Goal: Task Accomplishment & Management: Manage account settings

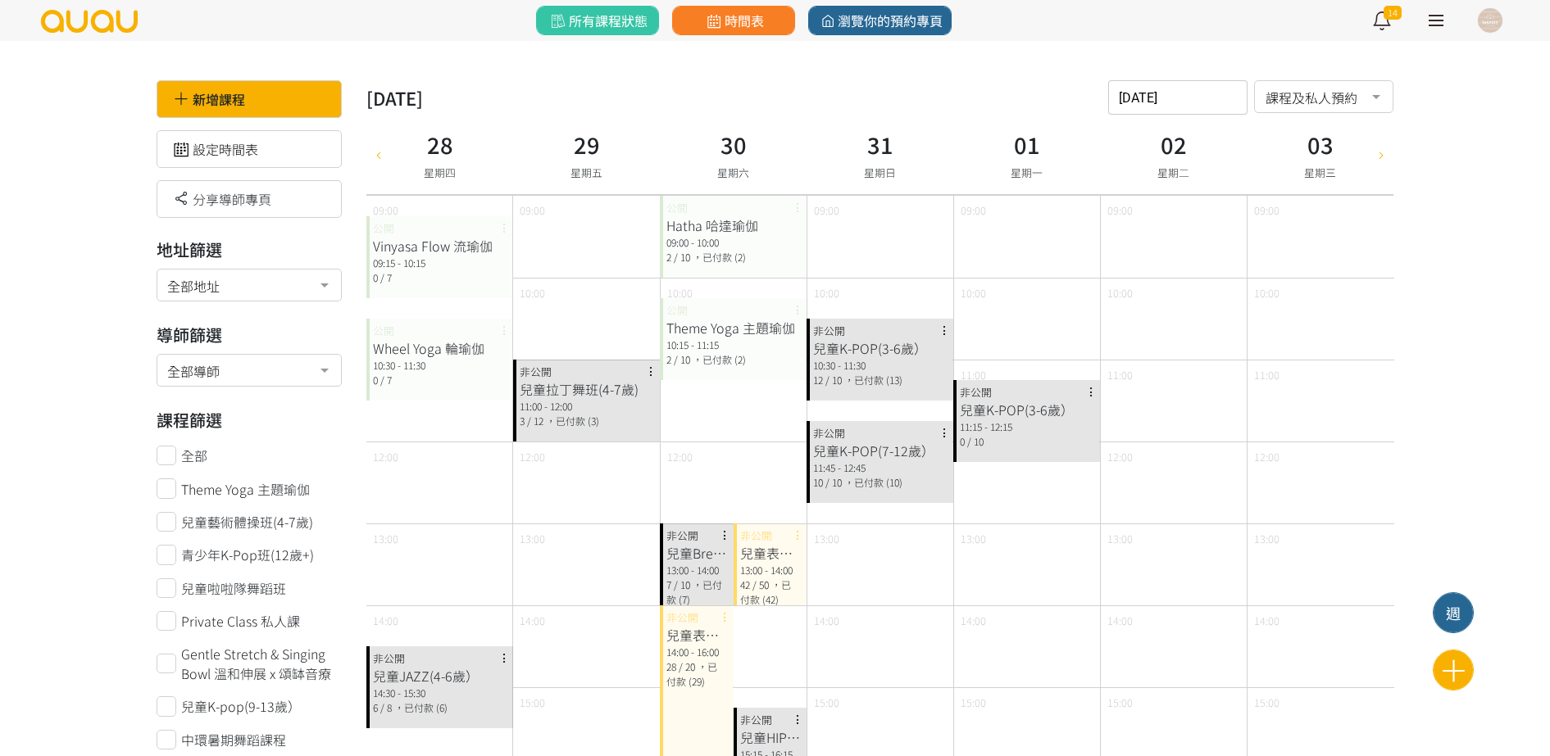
scroll to position [410, 0]
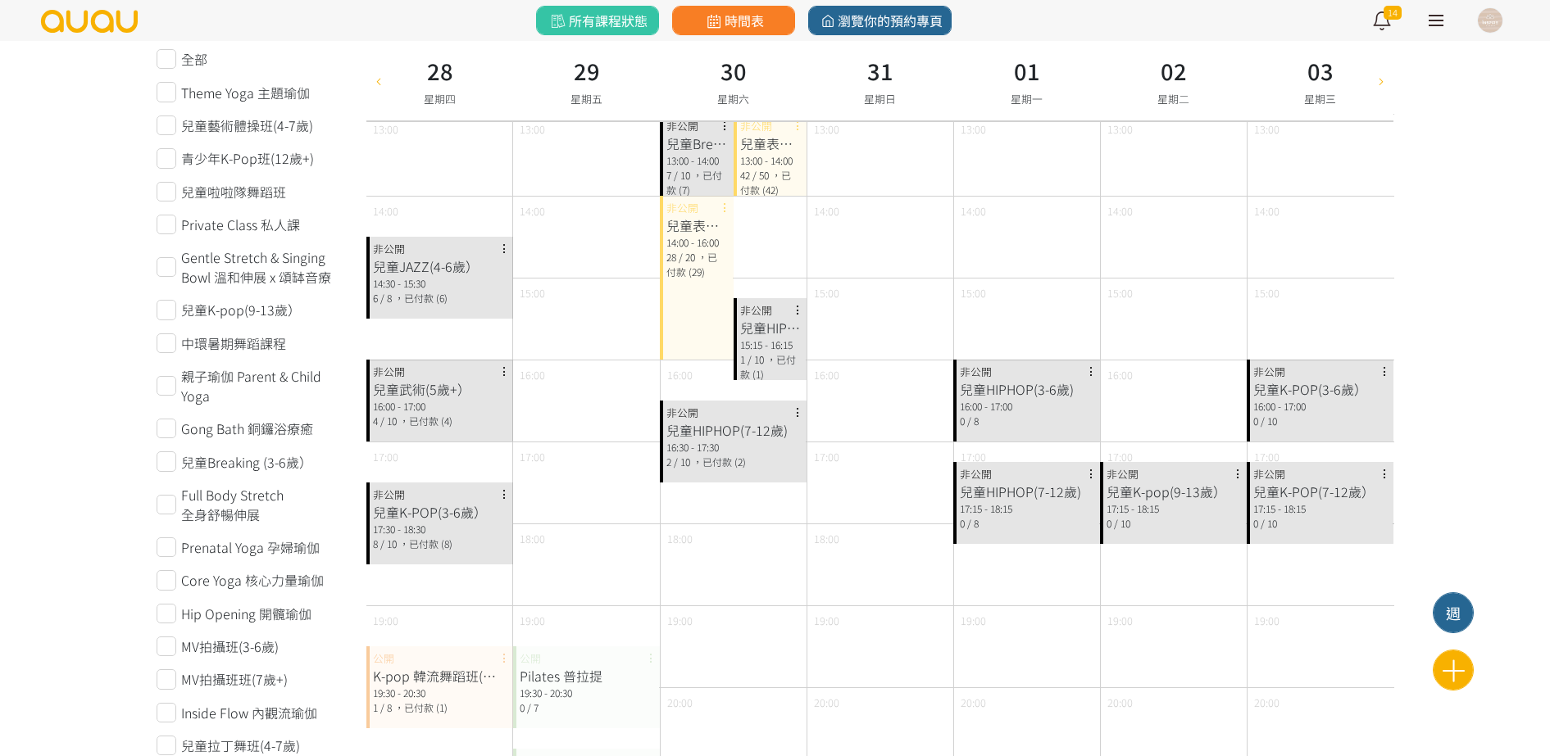
click at [1377, 78] on icon at bounding box center [1381, 80] width 18 height 13
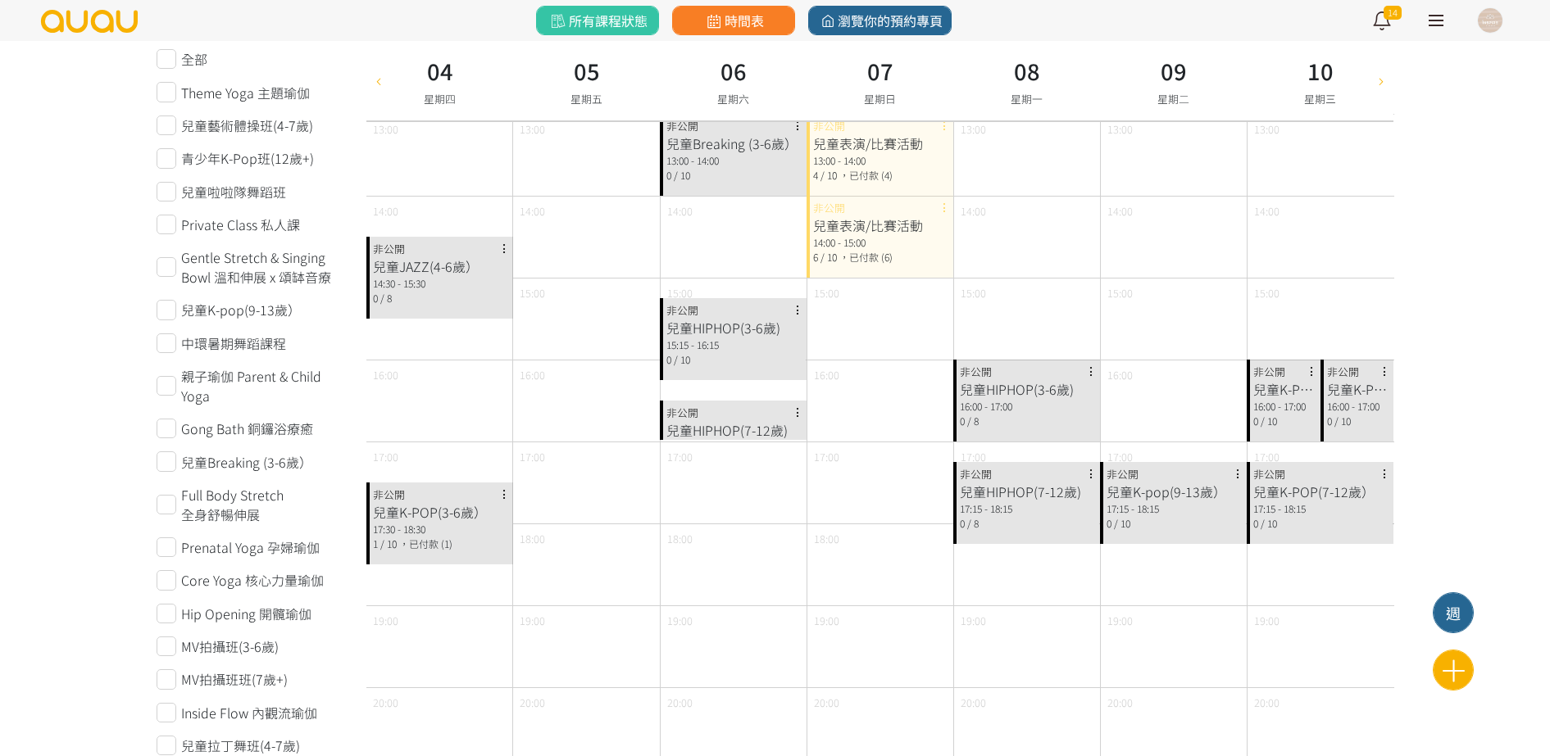
click at [372, 77] on icon at bounding box center [379, 80] width 18 height 13
type input "2025-08-28"
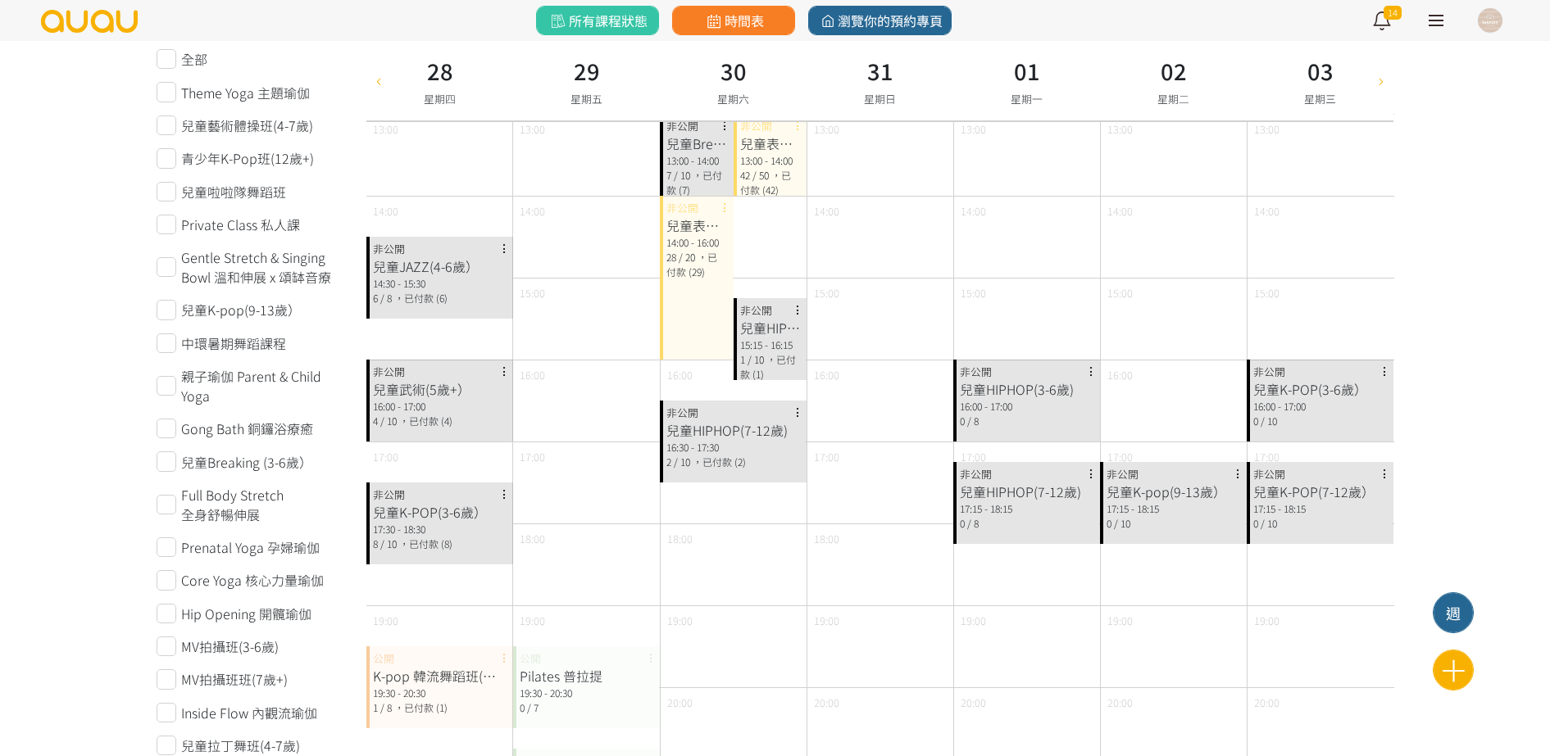
click at [697, 262] on span "，已付款 (29)" at bounding box center [691, 264] width 51 height 29
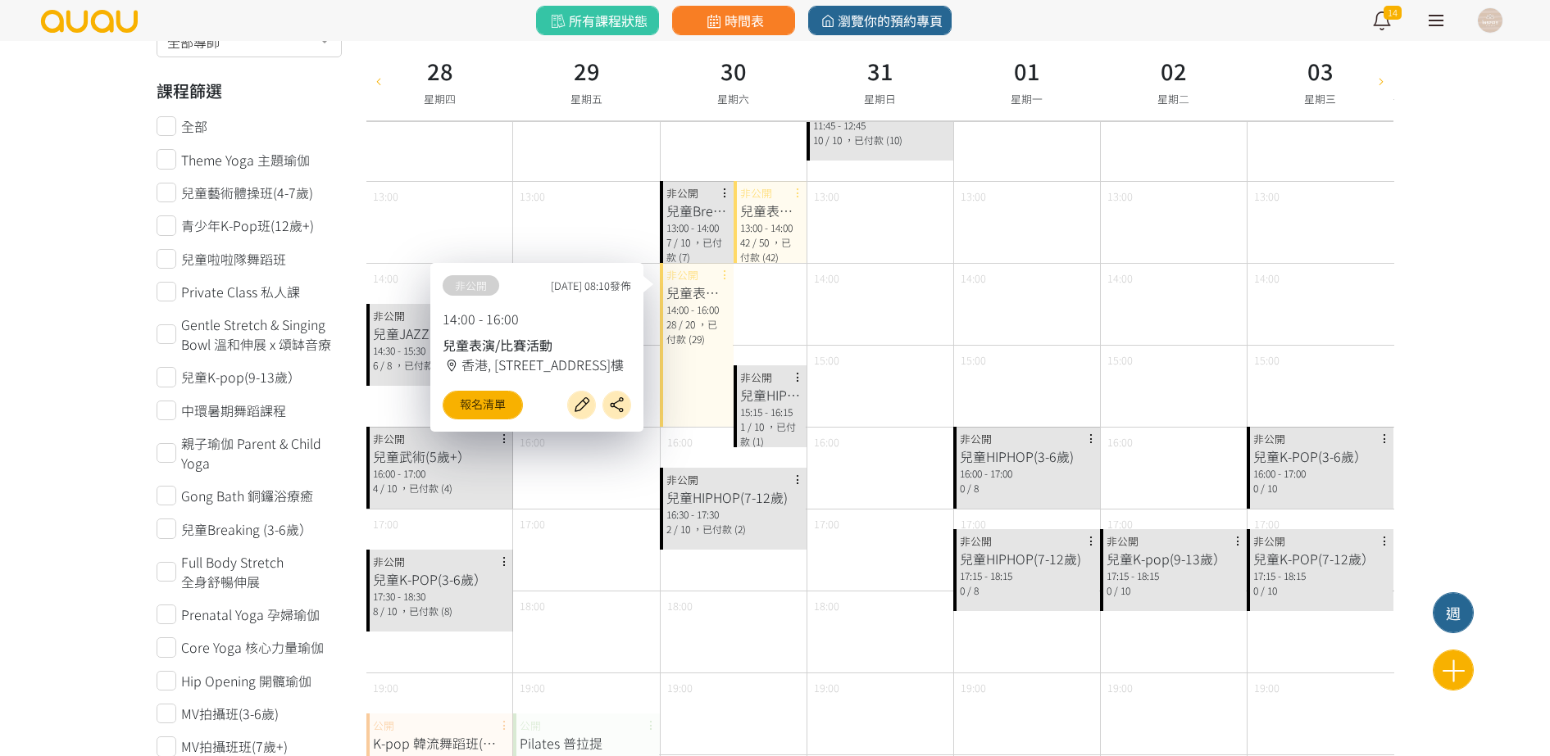
scroll to position [307, 0]
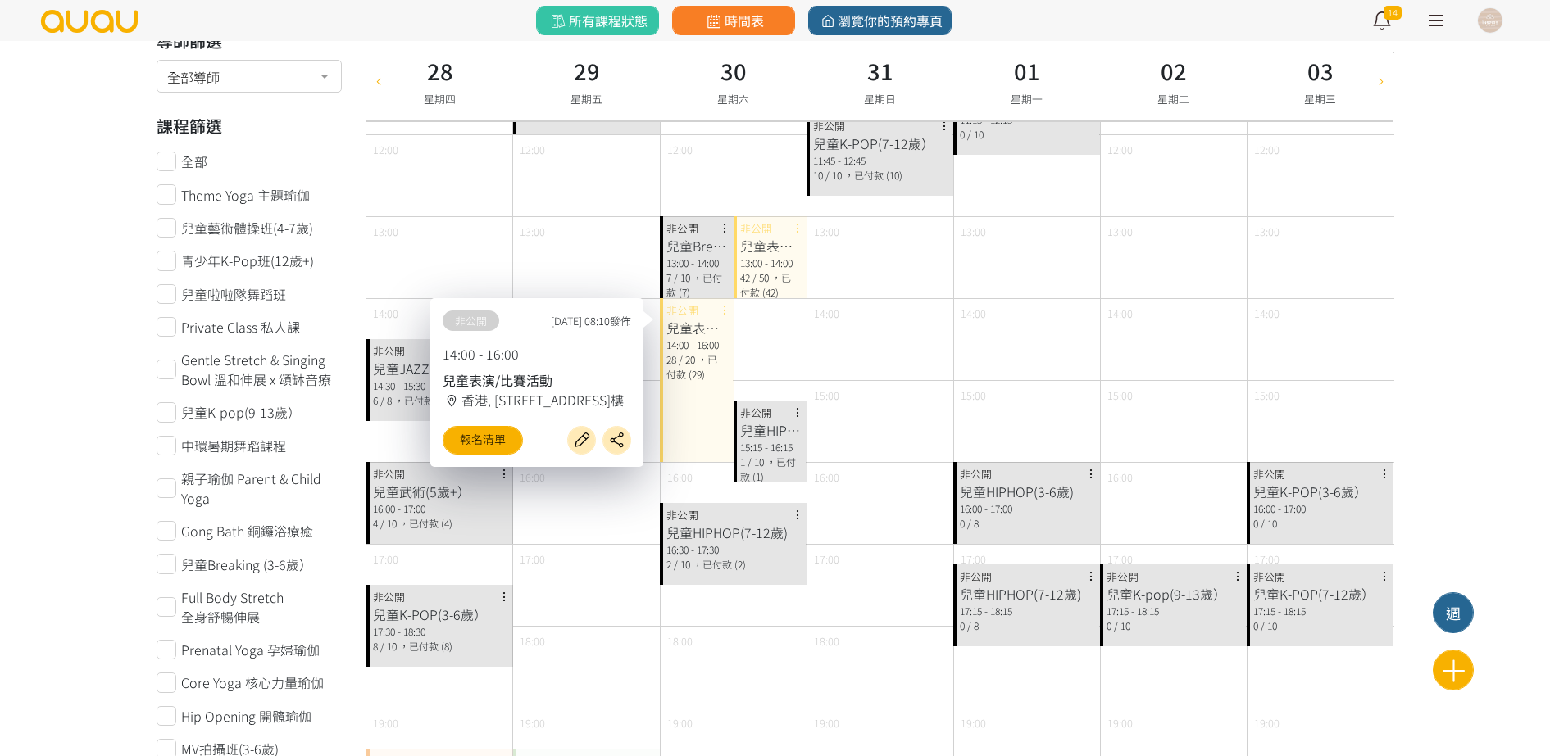
click at [726, 297] on div "7 / 10 ，已付款 (7)" at bounding box center [696, 285] width 61 height 30
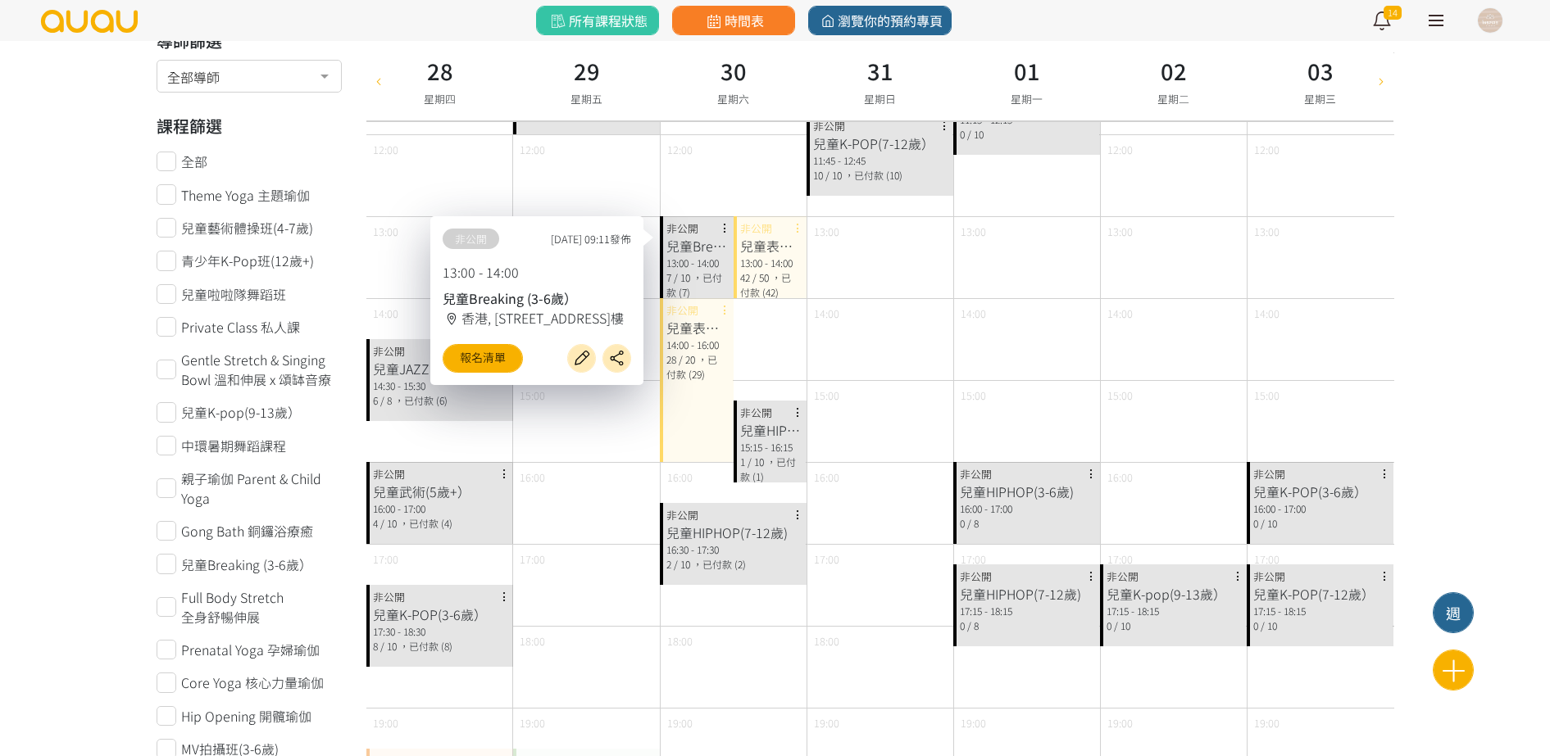
click at [752, 278] on span "/ 50" at bounding box center [760, 277] width 16 height 14
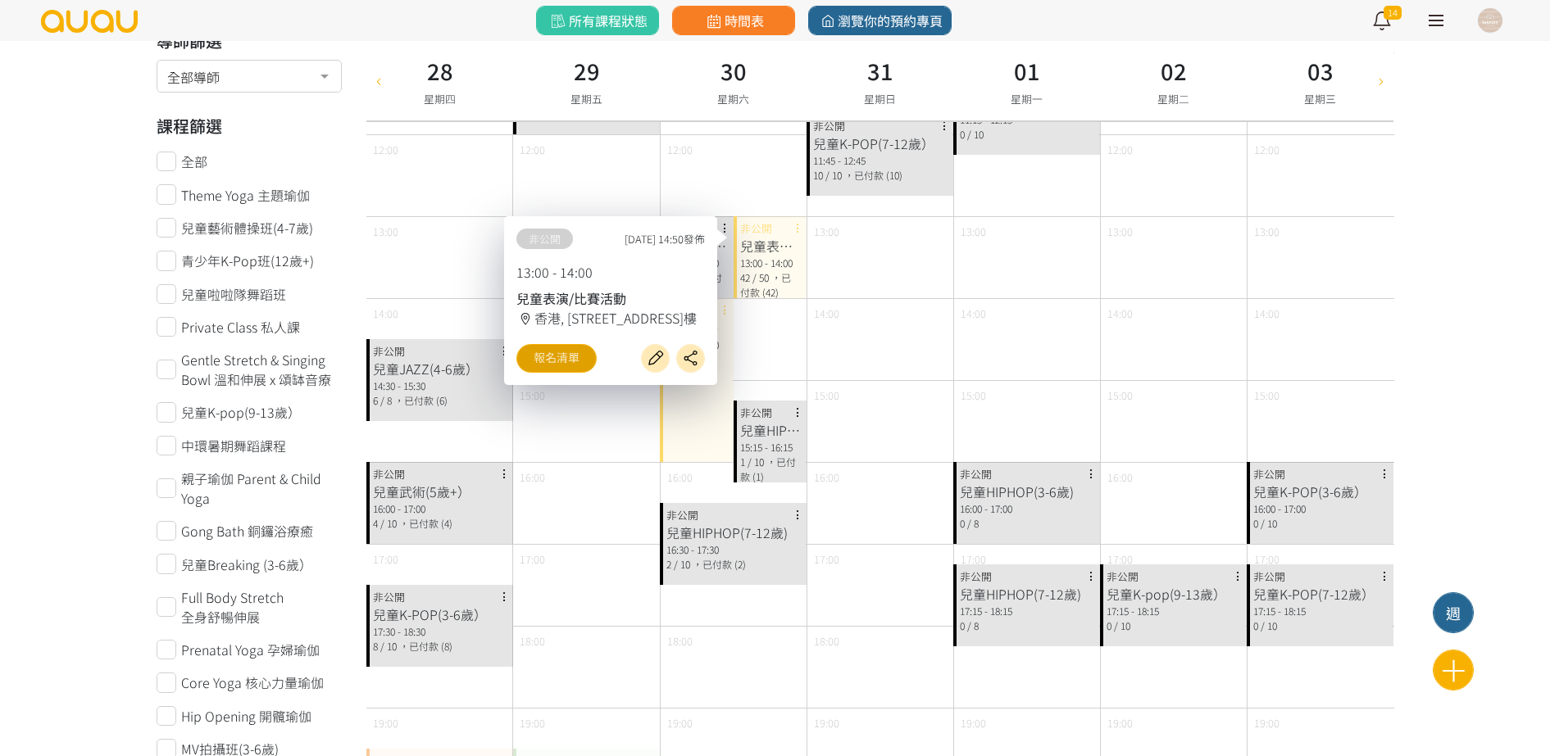
click at [558, 369] on link "報名清單" at bounding box center [556, 358] width 80 height 29
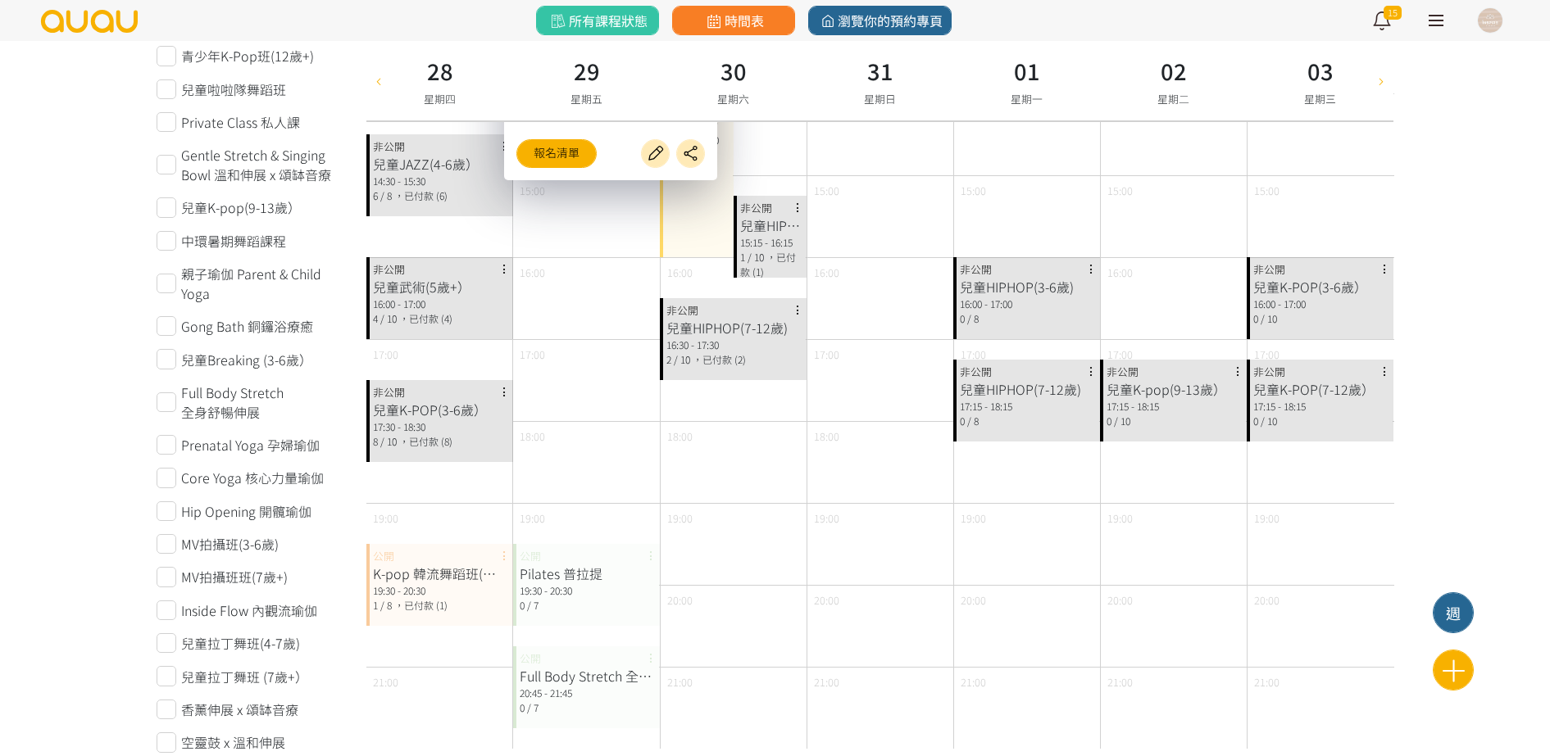
click at [564, 445] on div "18:00" at bounding box center [586, 462] width 146 height 82
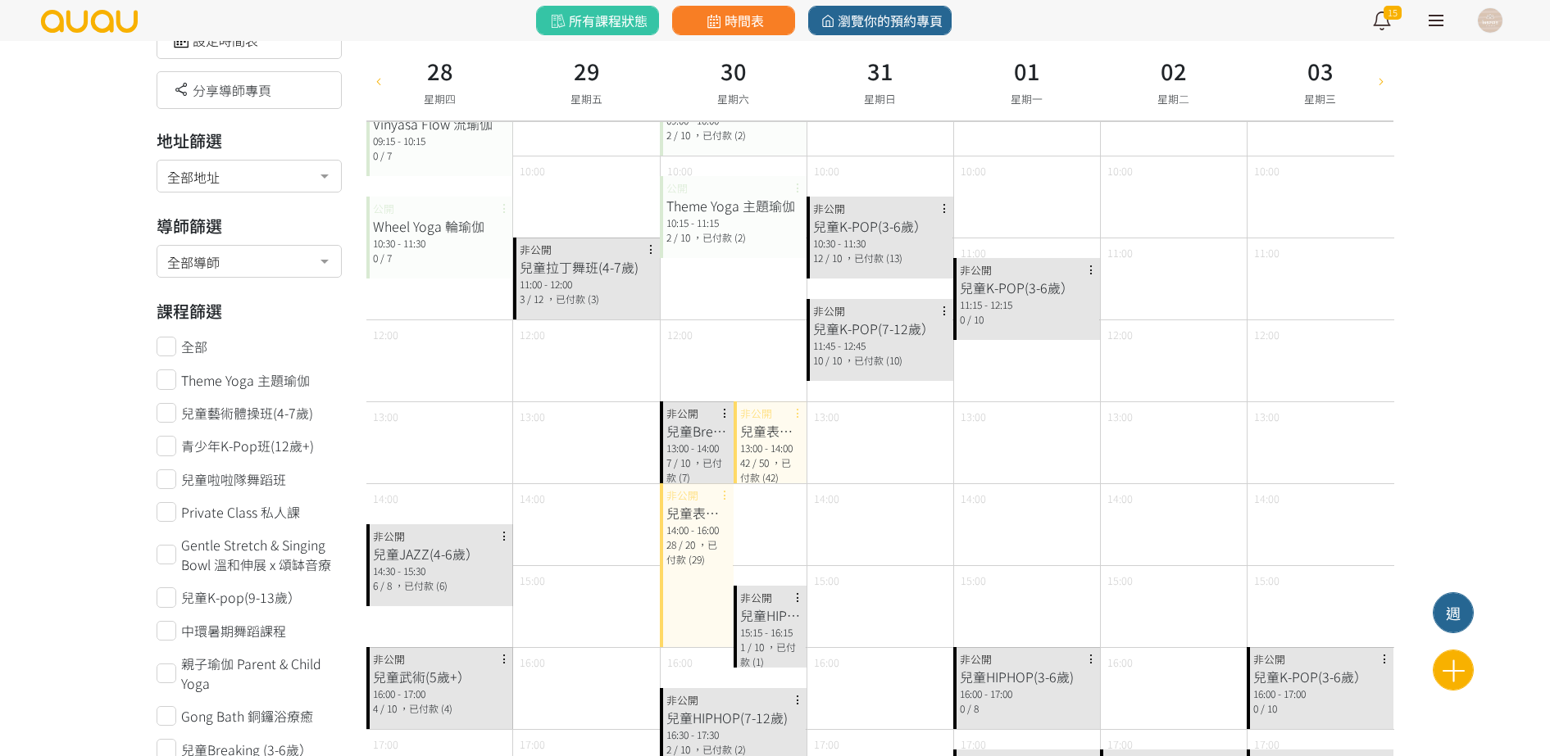
scroll to position [205, 0]
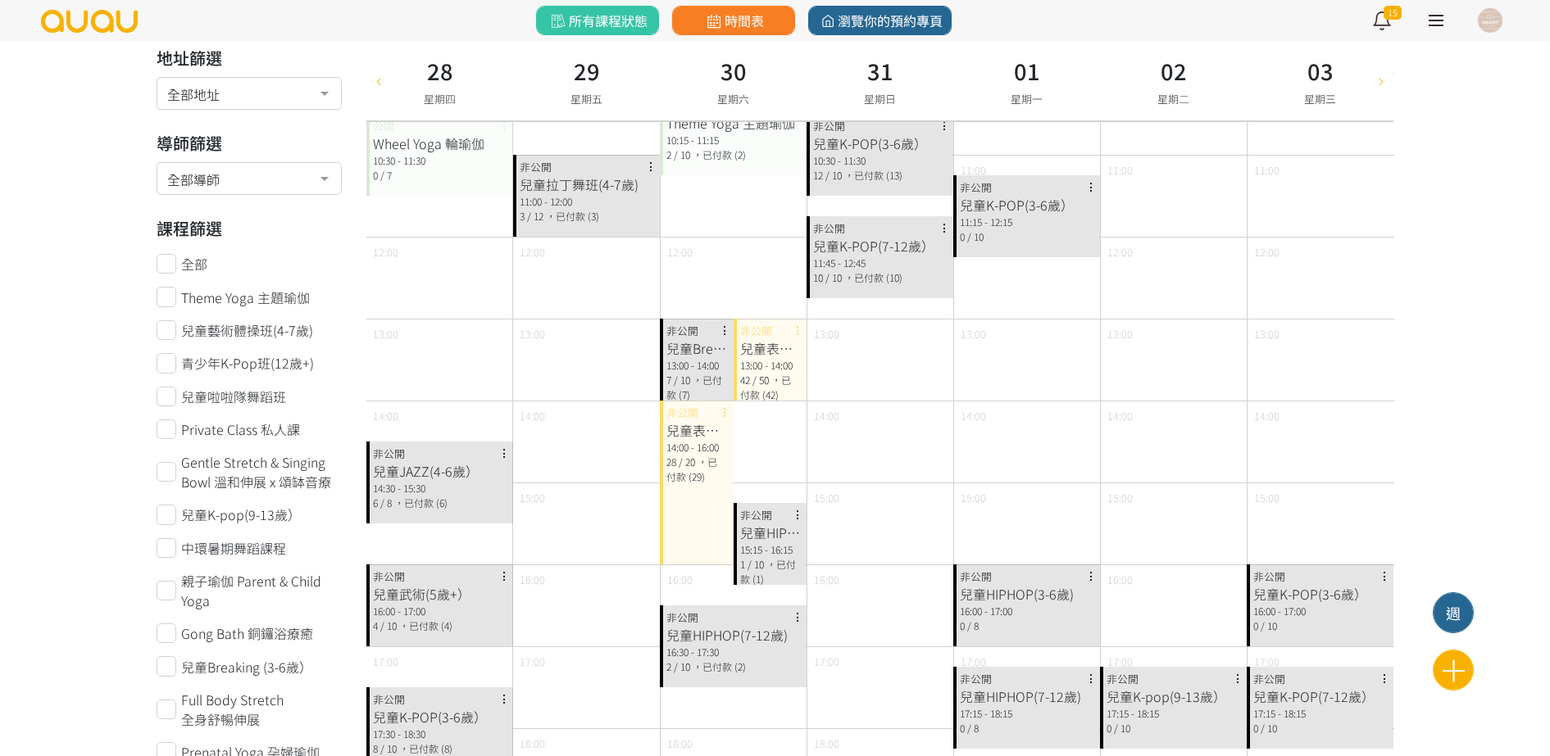
click at [713, 433] on div "兒童表演/比賽活動" at bounding box center [696, 430] width 61 height 20
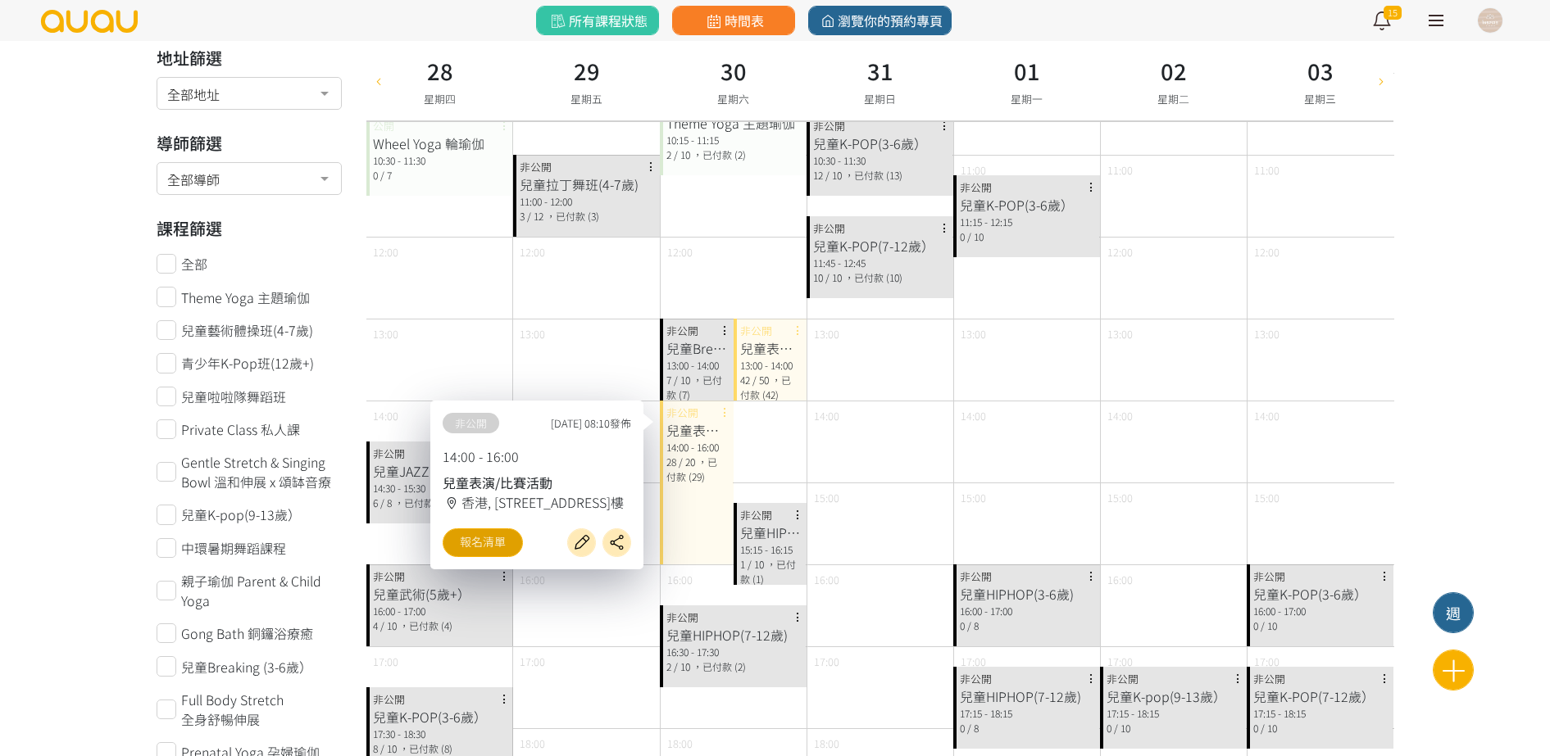
click at [486, 548] on link "報名清單" at bounding box center [483, 543] width 80 height 29
click at [772, 323] on div "兒童表演/比賽活動 13:00 - 14:00 42 / 50 ，已付款 (42) 非公開" at bounding box center [770, 360] width 74 height 82
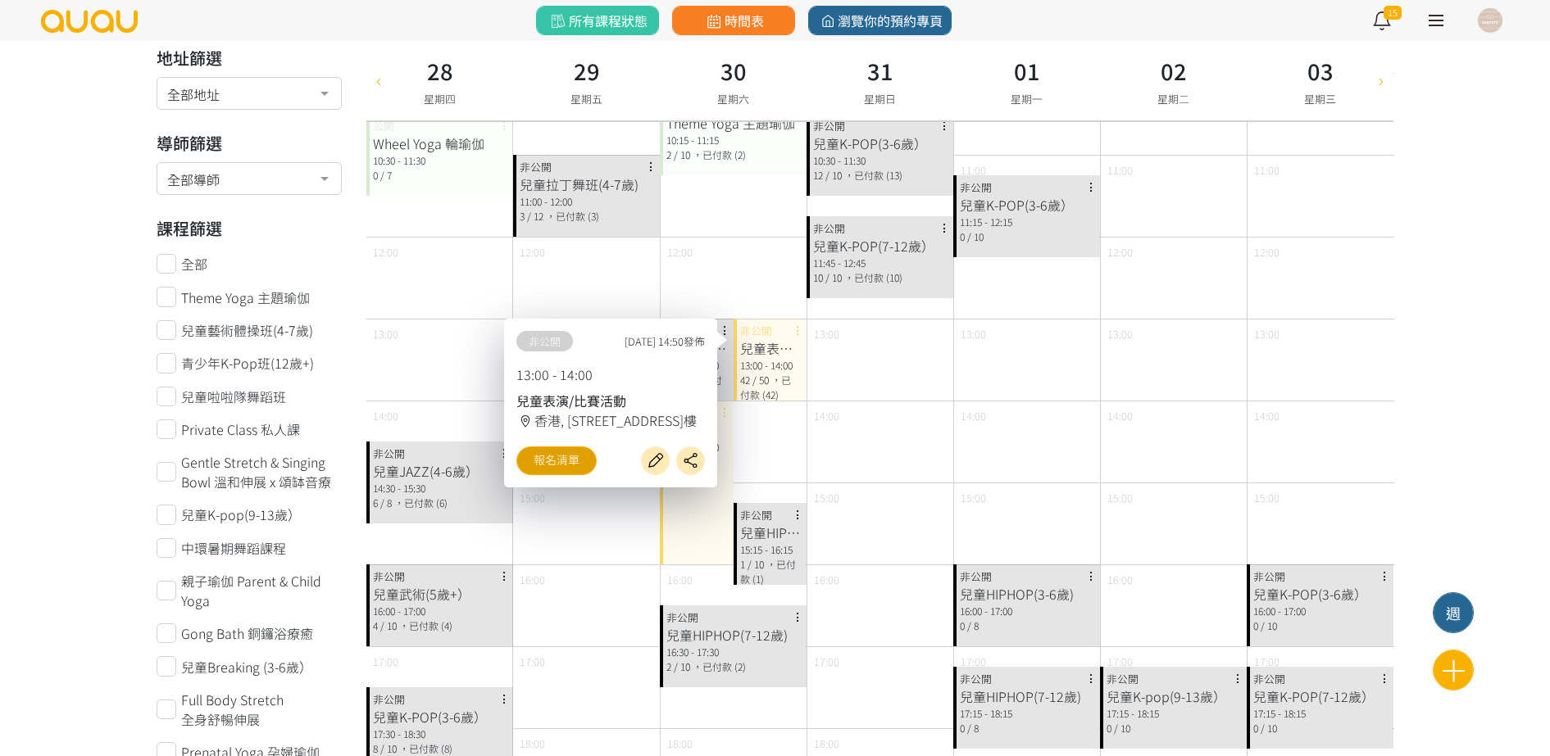
click at [531, 470] on link "報名清單" at bounding box center [556, 461] width 80 height 29
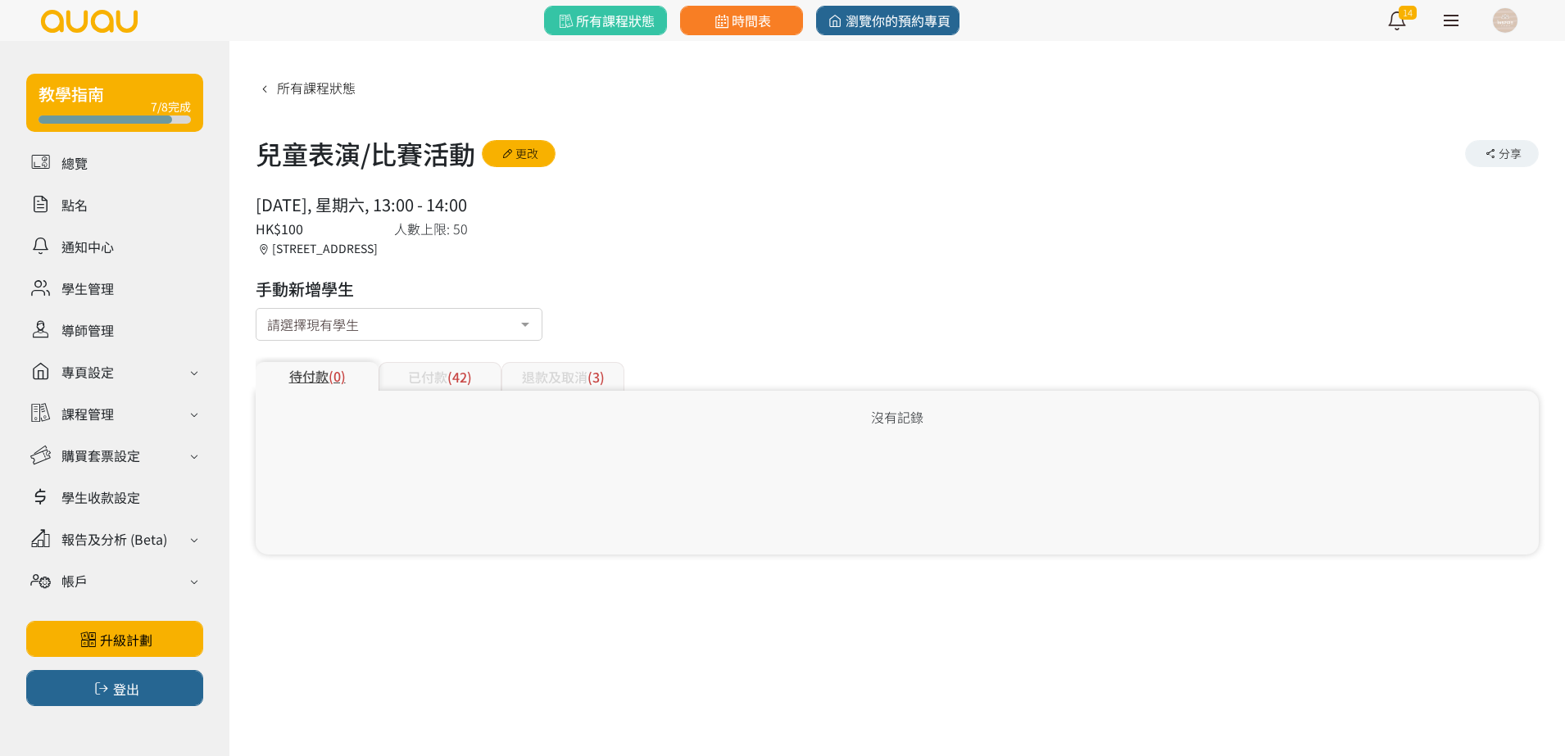
click at [479, 365] on div "已付款 (42)" at bounding box center [440, 376] width 123 height 29
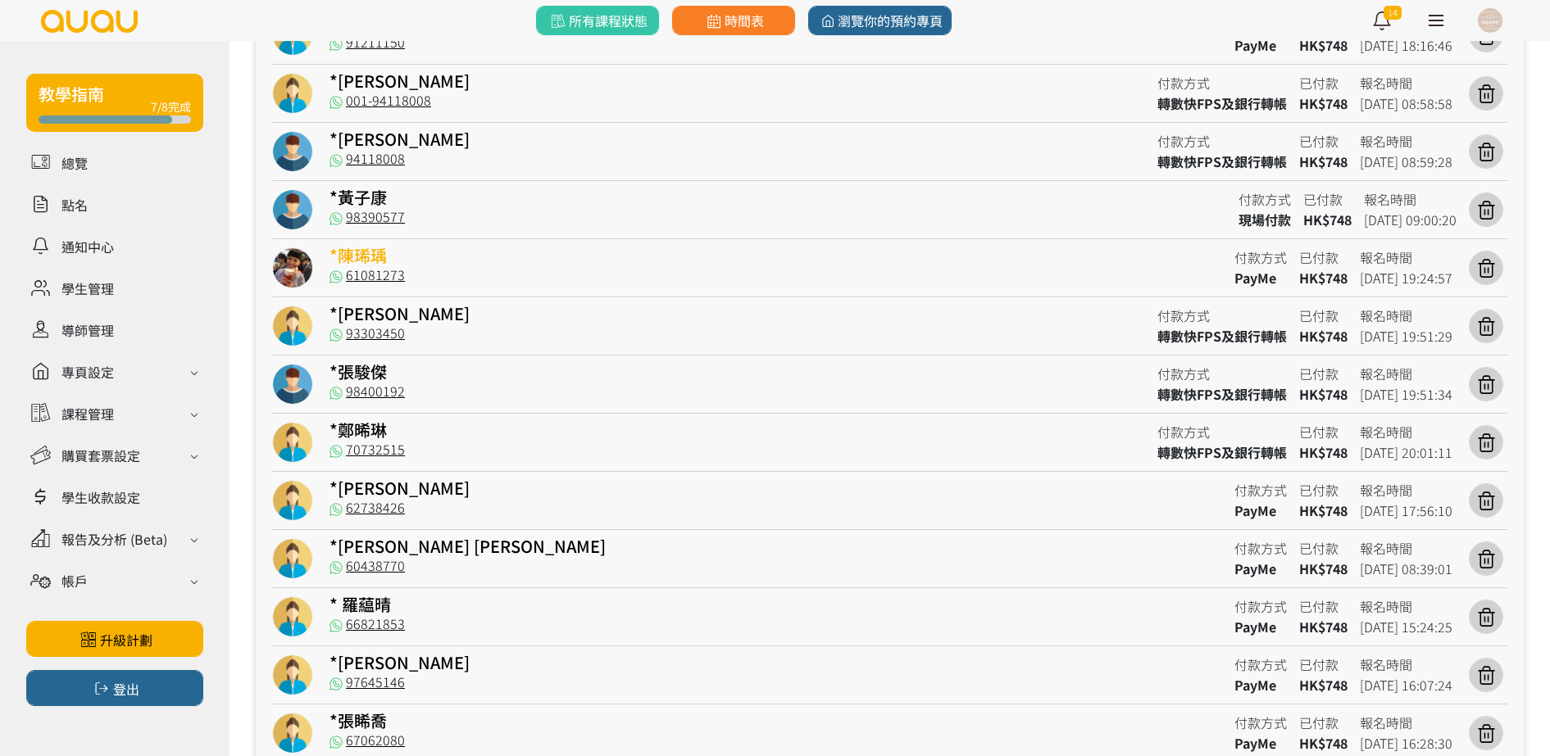
scroll to position [819, 0]
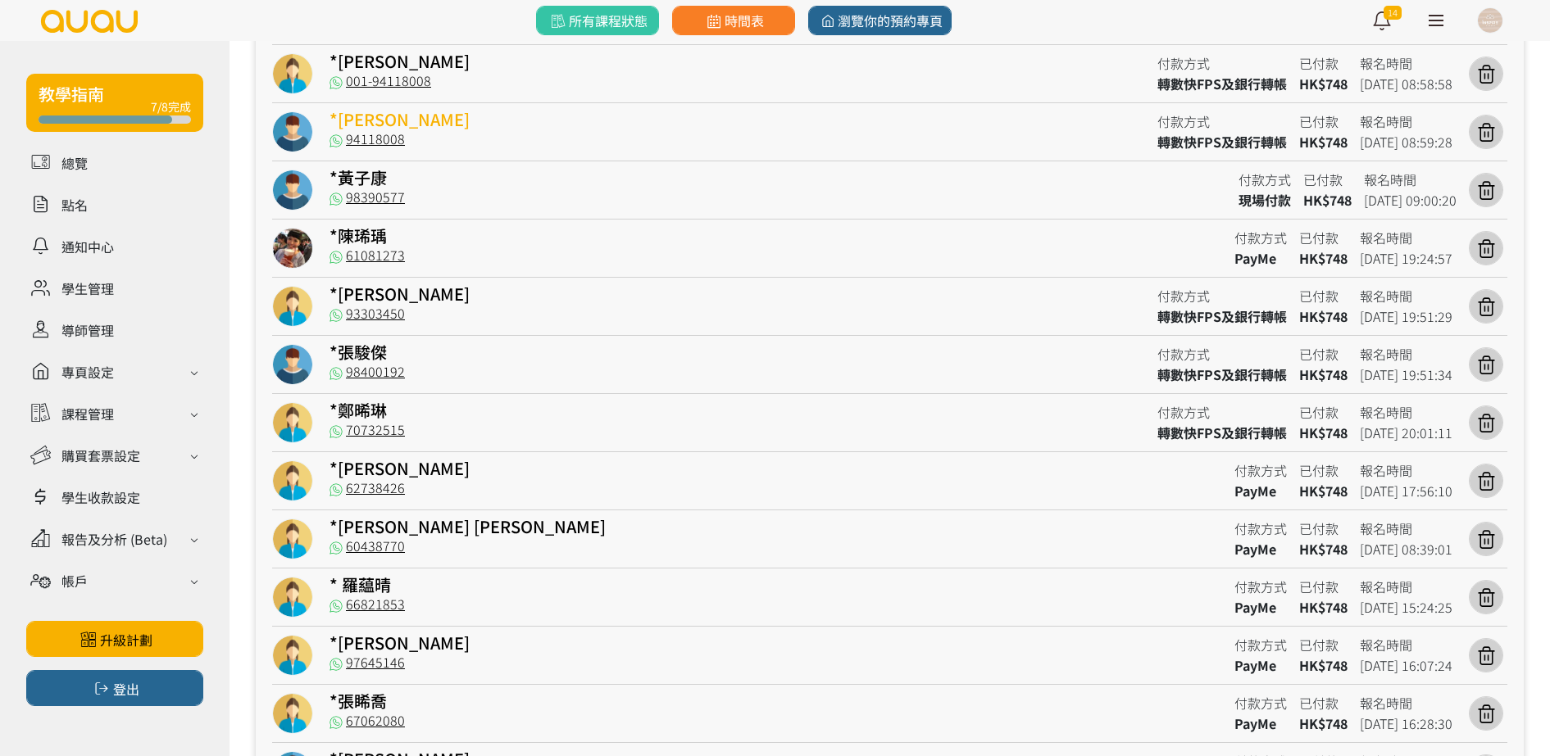
click at [359, 121] on link "*[PERSON_NAME]" at bounding box center [399, 119] width 140 height 24
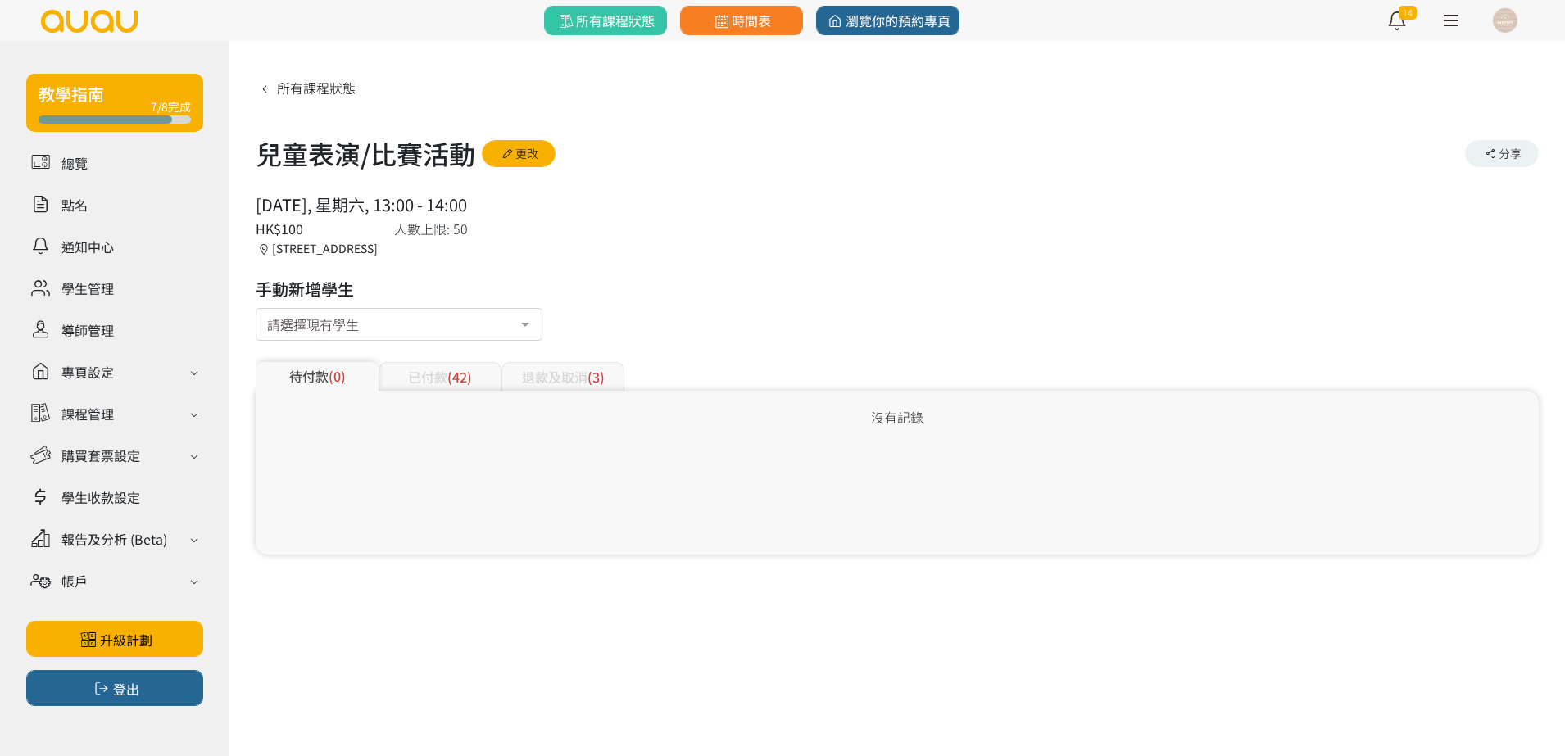
click at [452, 375] on span "(42)" at bounding box center [459, 377] width 25 height 20
click at [434, 375] on div "已付款 (28)" at bounding box center [440, 376] width 123 height 29
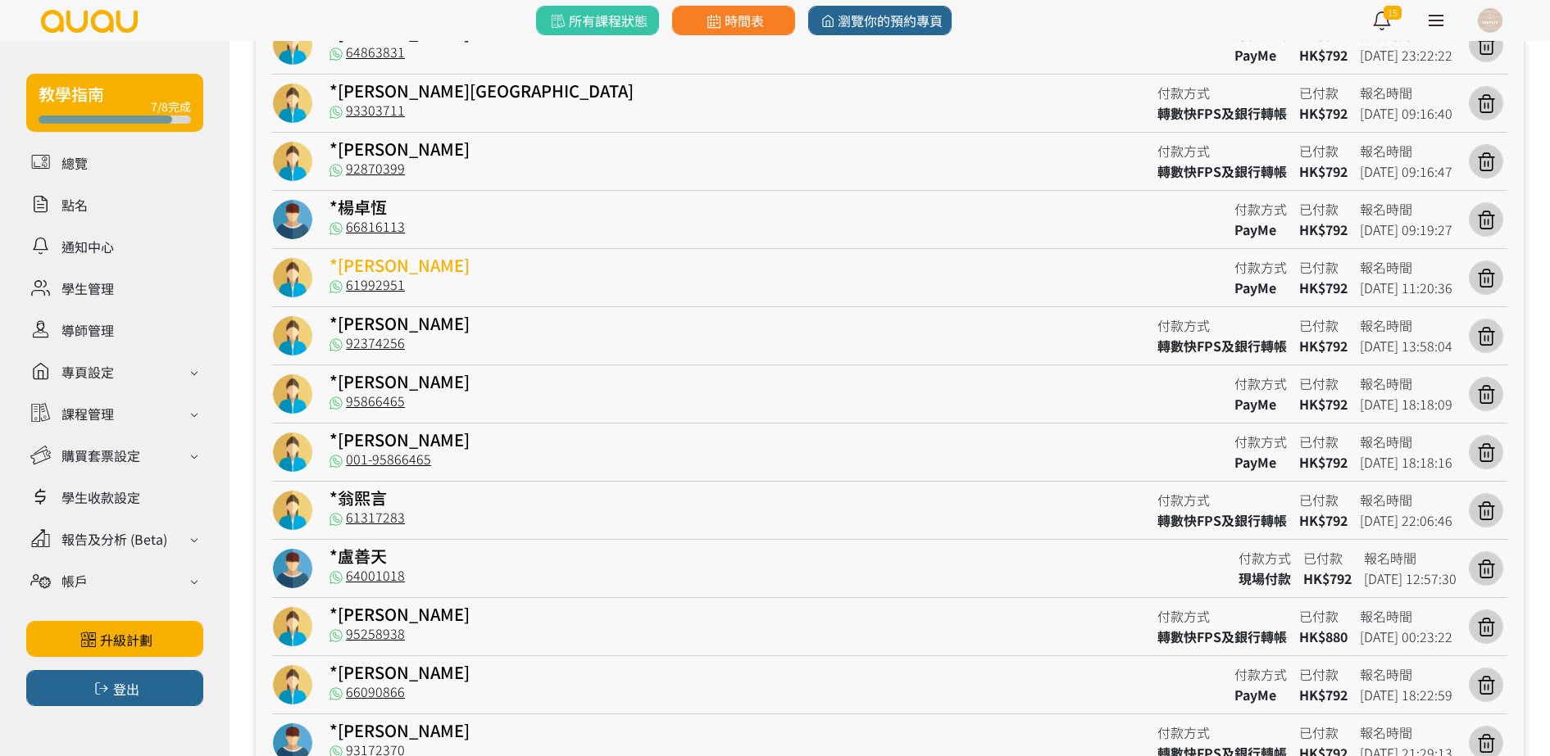
scroll to position [1127, 0]
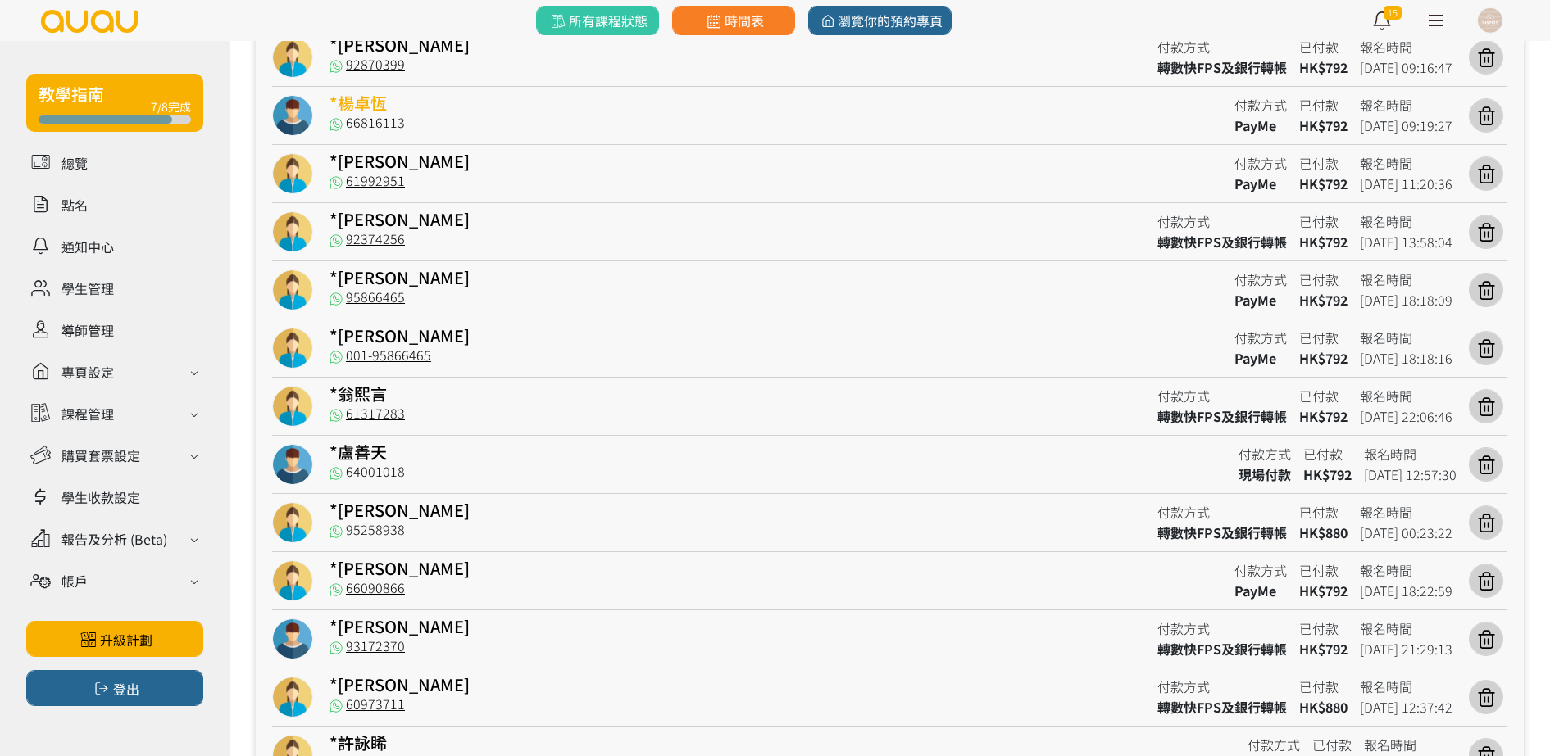
click at [336, 109] on link "*楊卓恆" at bounding box center [357, 103] width 57 height 24
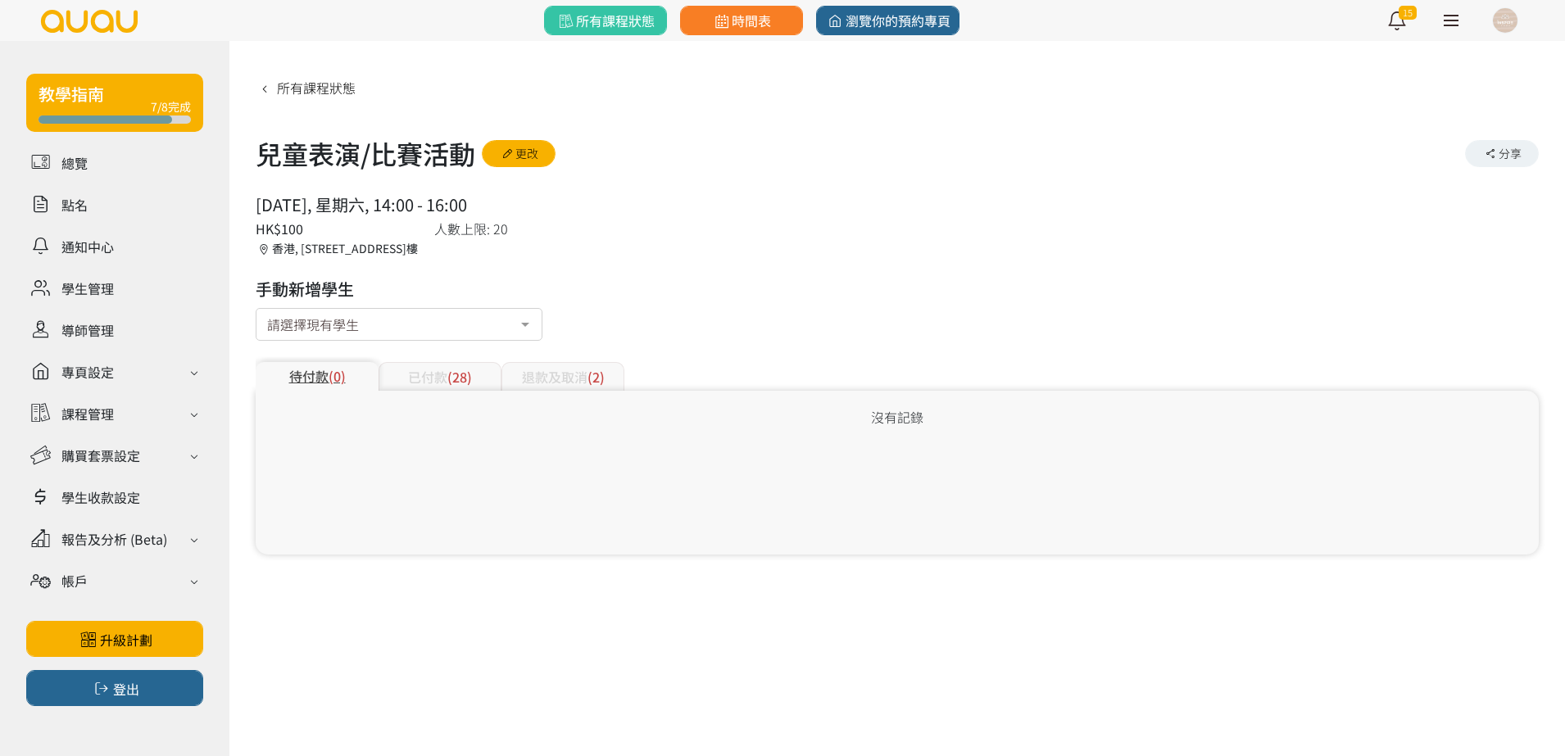
click at [447, 375] on div "已付款 (28)" at bounding box center [440, 376] width 123 height 29
click at [469, 376] on span "(42)" at bounding box center [459, 377] width 25 height 20
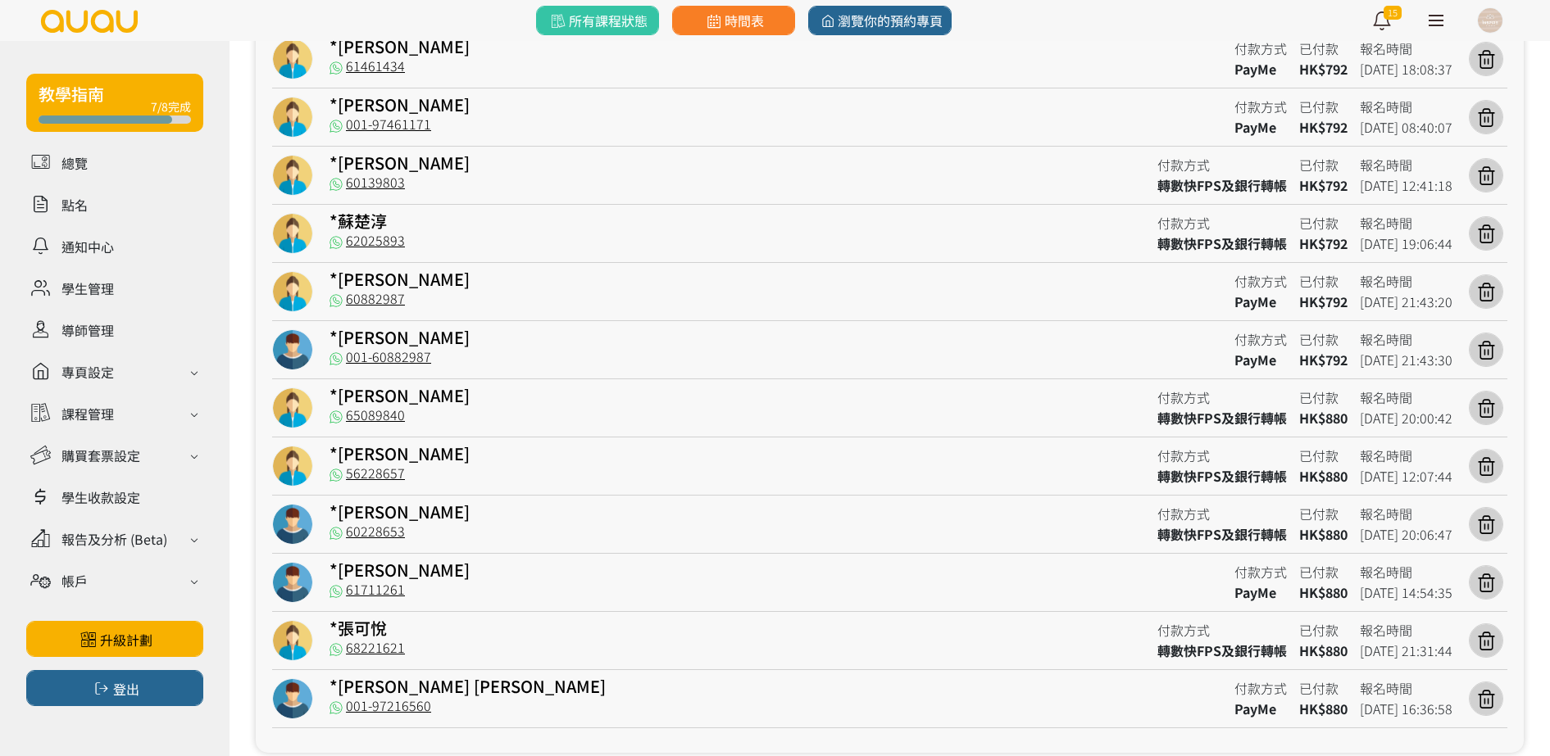
scroll to position [2149, 0]
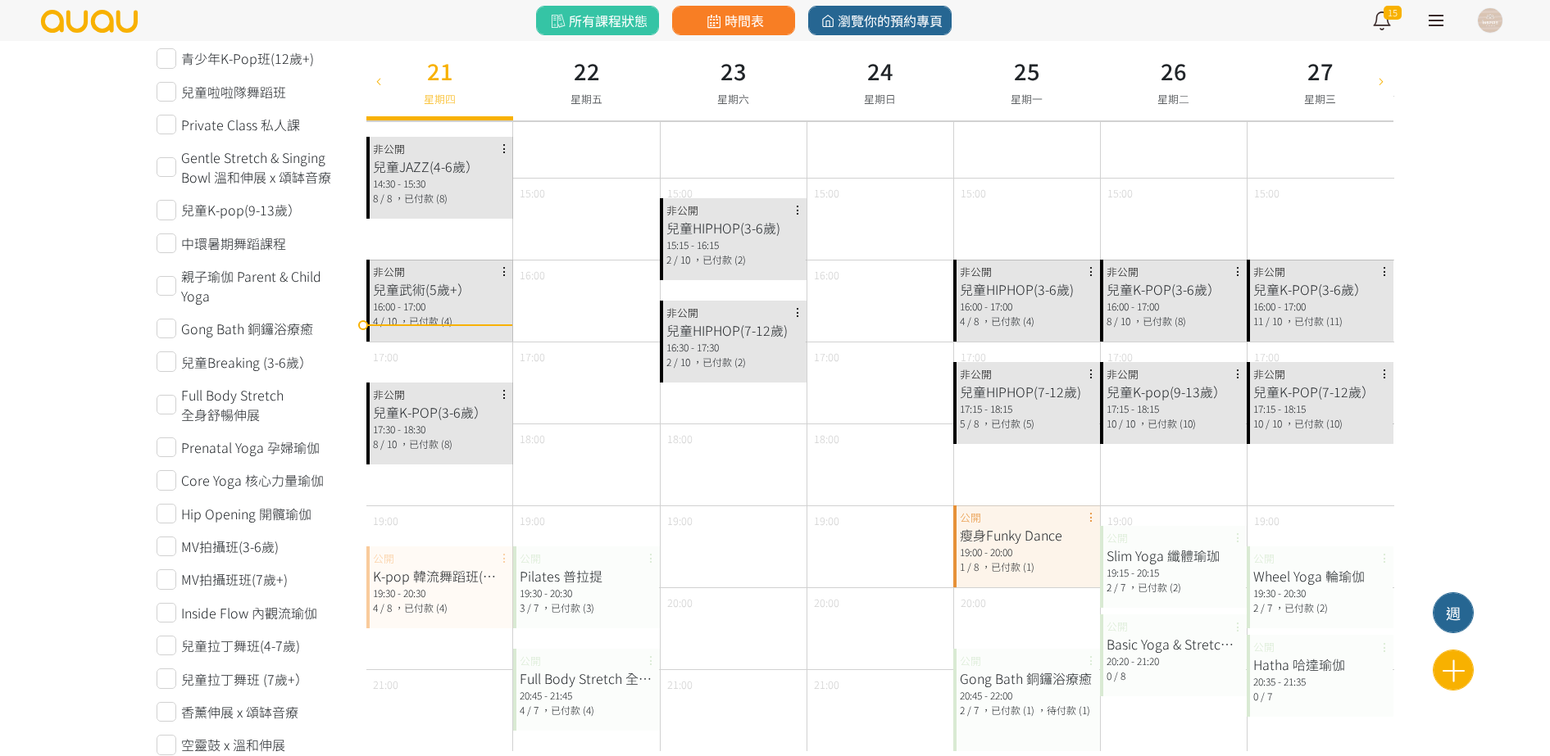
scroll to position [819, 0]
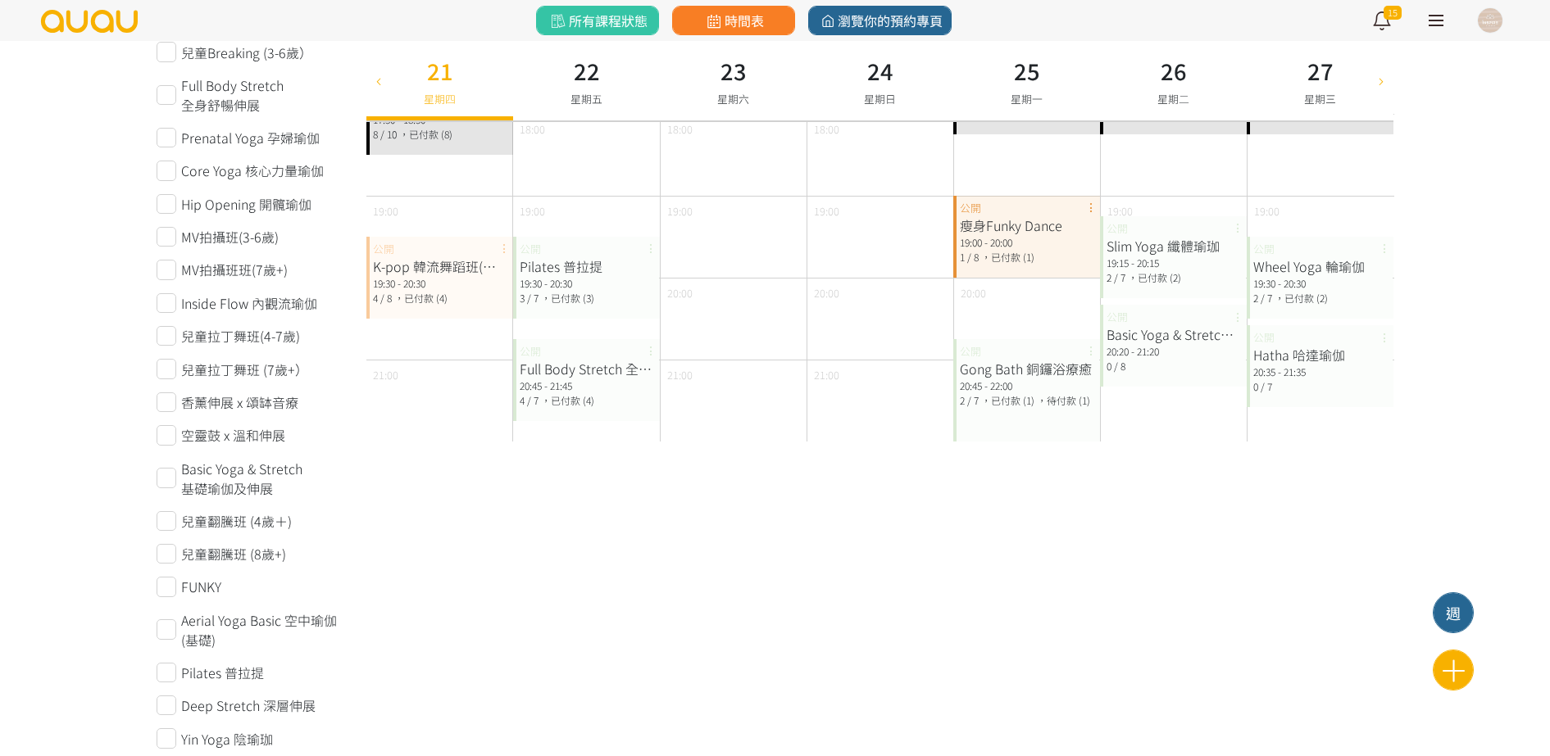
click at [1387, 80] on icon at bounding box center [1381, 80] width 18 height 13
type input "2025-08-28"
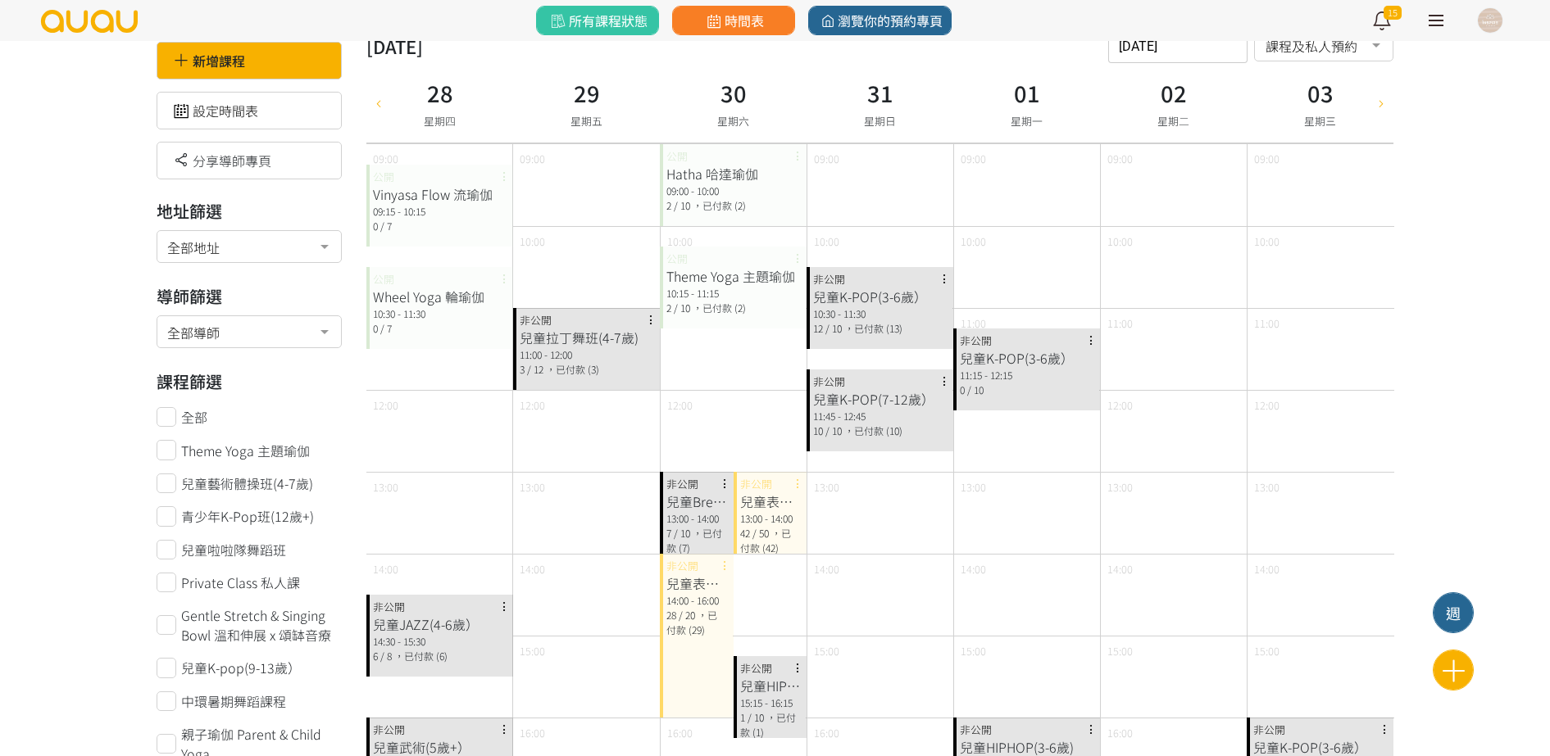
scroll to position [0, 0]
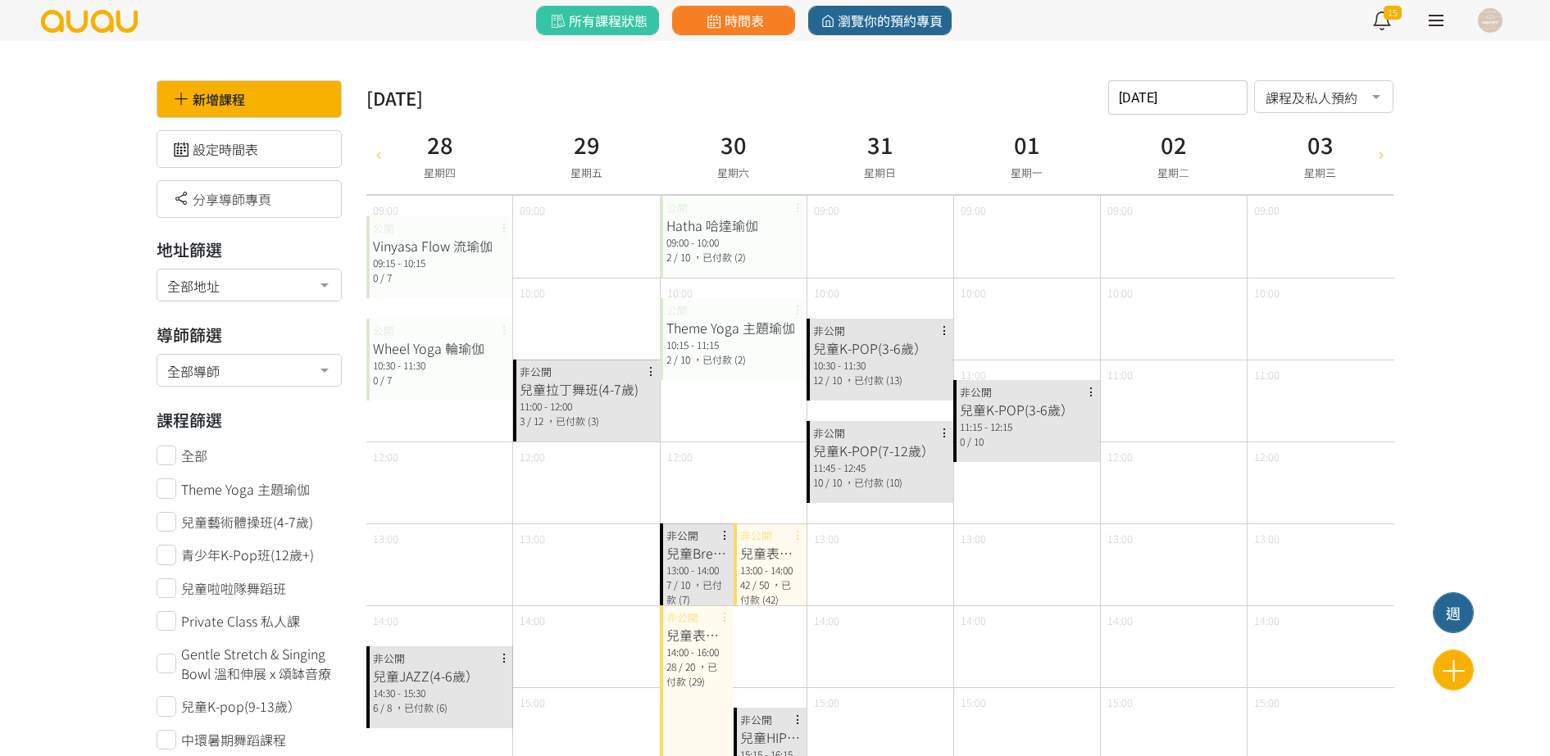
click at [790, 551] on div "兒童表演/比賽活動" at bounding box center [770, 553] width 61 height 20
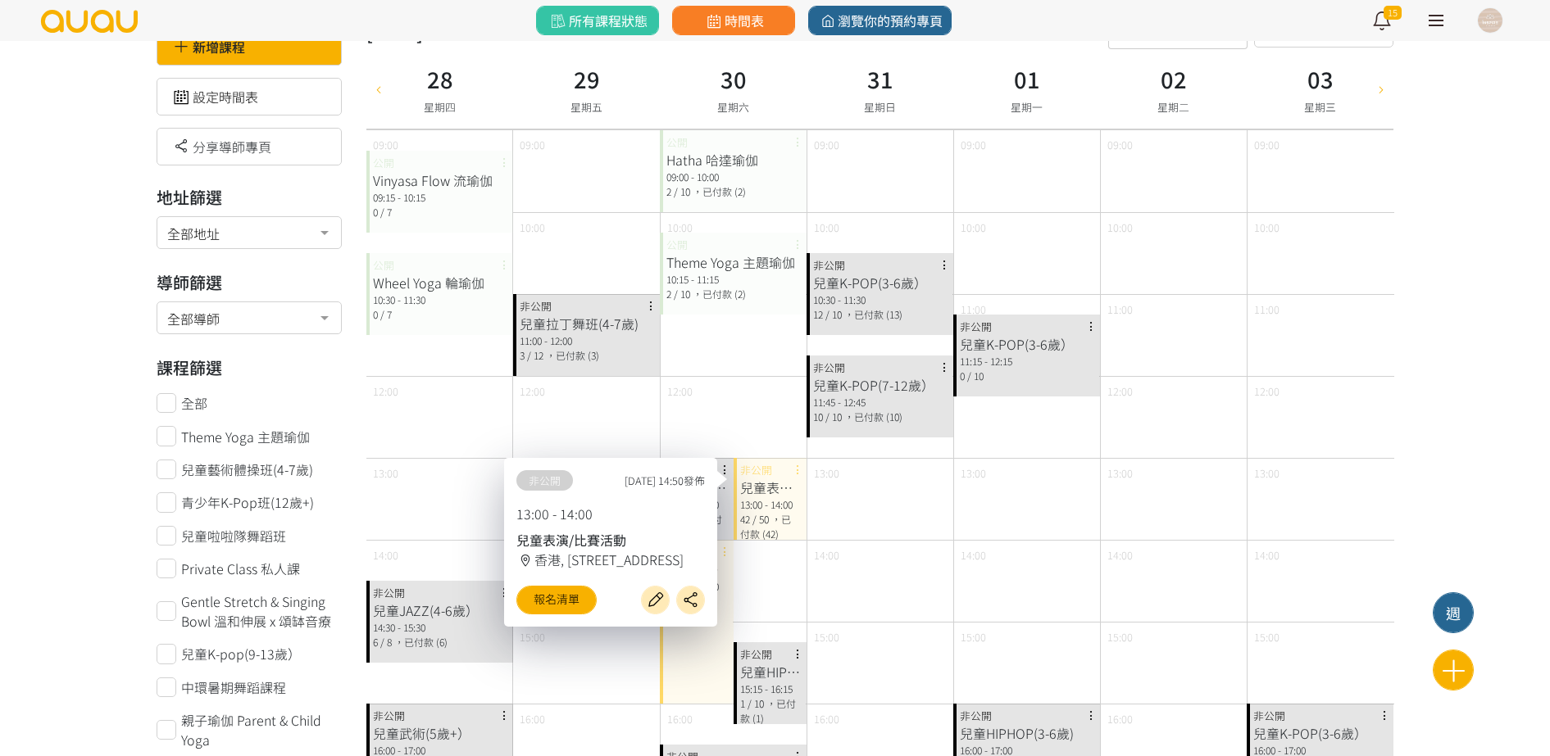
scroll to position [102, 0]
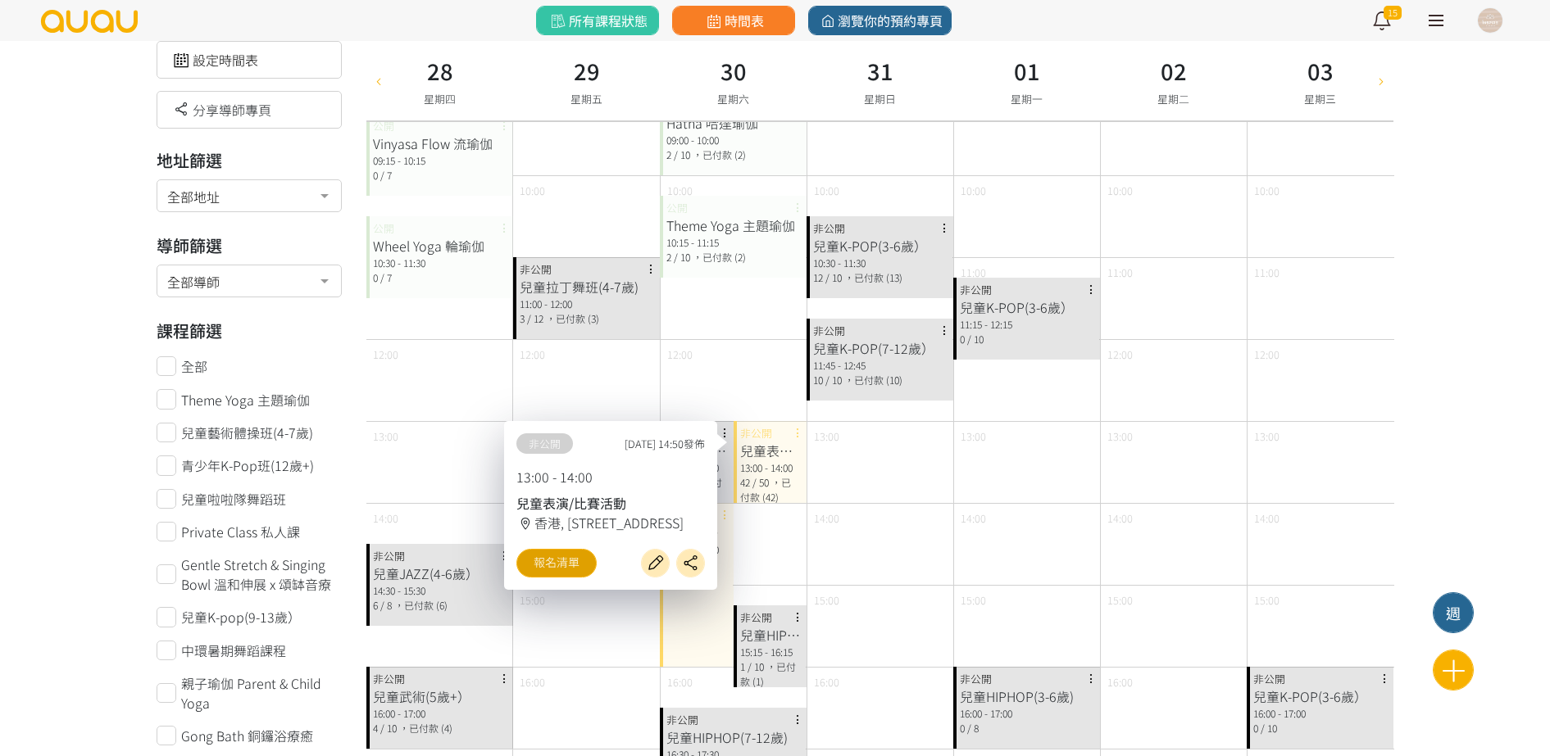
click at [556, 561] on link "報名清單" at bounding box center [556, 563] width 80 height 29
click at [670, 630] on div "兒童表演/比賽活動 14:00 - 16:00 28 / 20 ，已付款 (29) 非公開" at bounding box center [697, 585] width 74 height 164
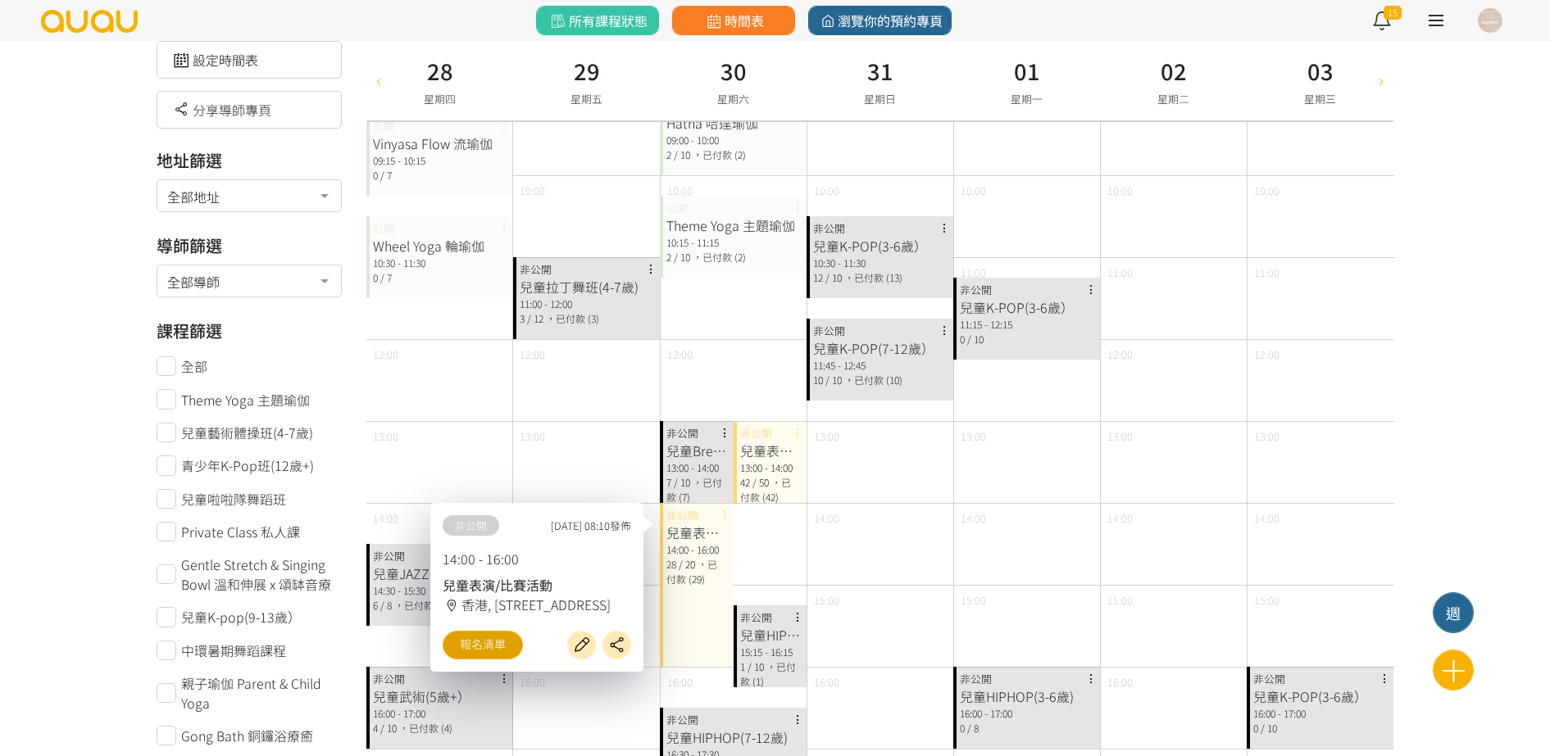
click at [479, 651] on link "報名清單" at bounding box center [483, 645] width 80 height 29
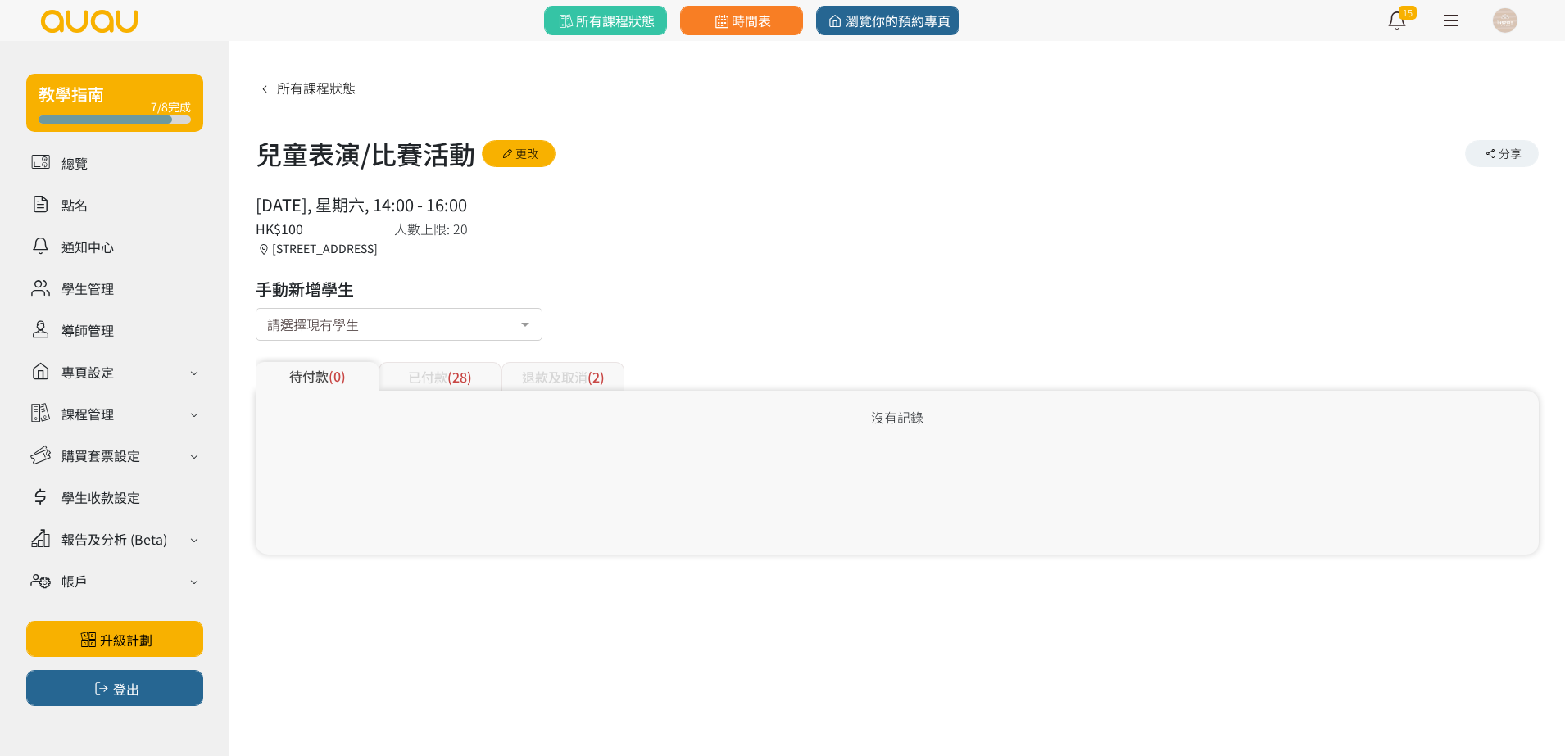
click at [424, 393] on div "沒有記錄" at bounding box center [897, 473] width 1283 height 164
click at [437, 374] on div "已付款 (28)" at bounding box center [440, 376] width 123 height 29
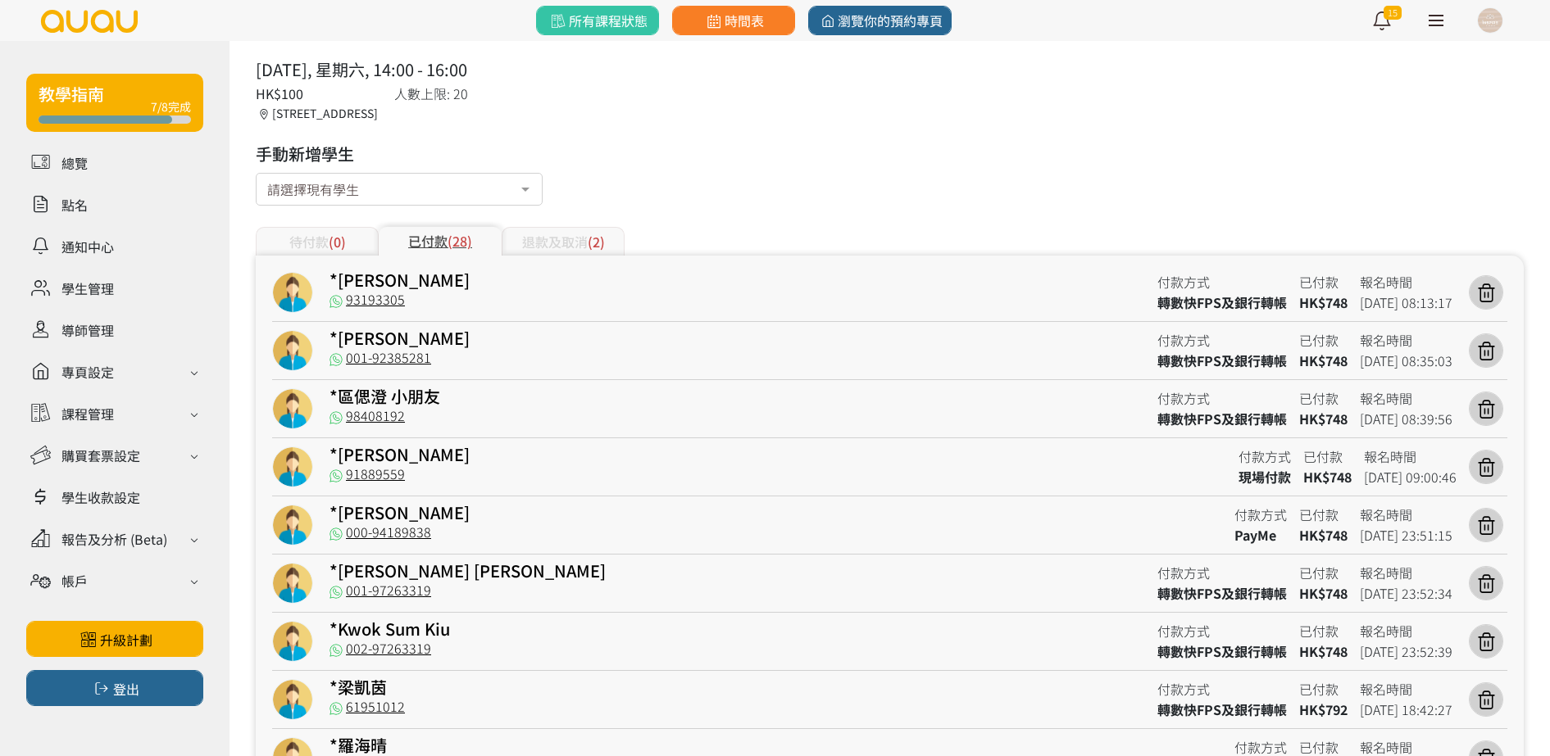
scroll to position [105, 0]
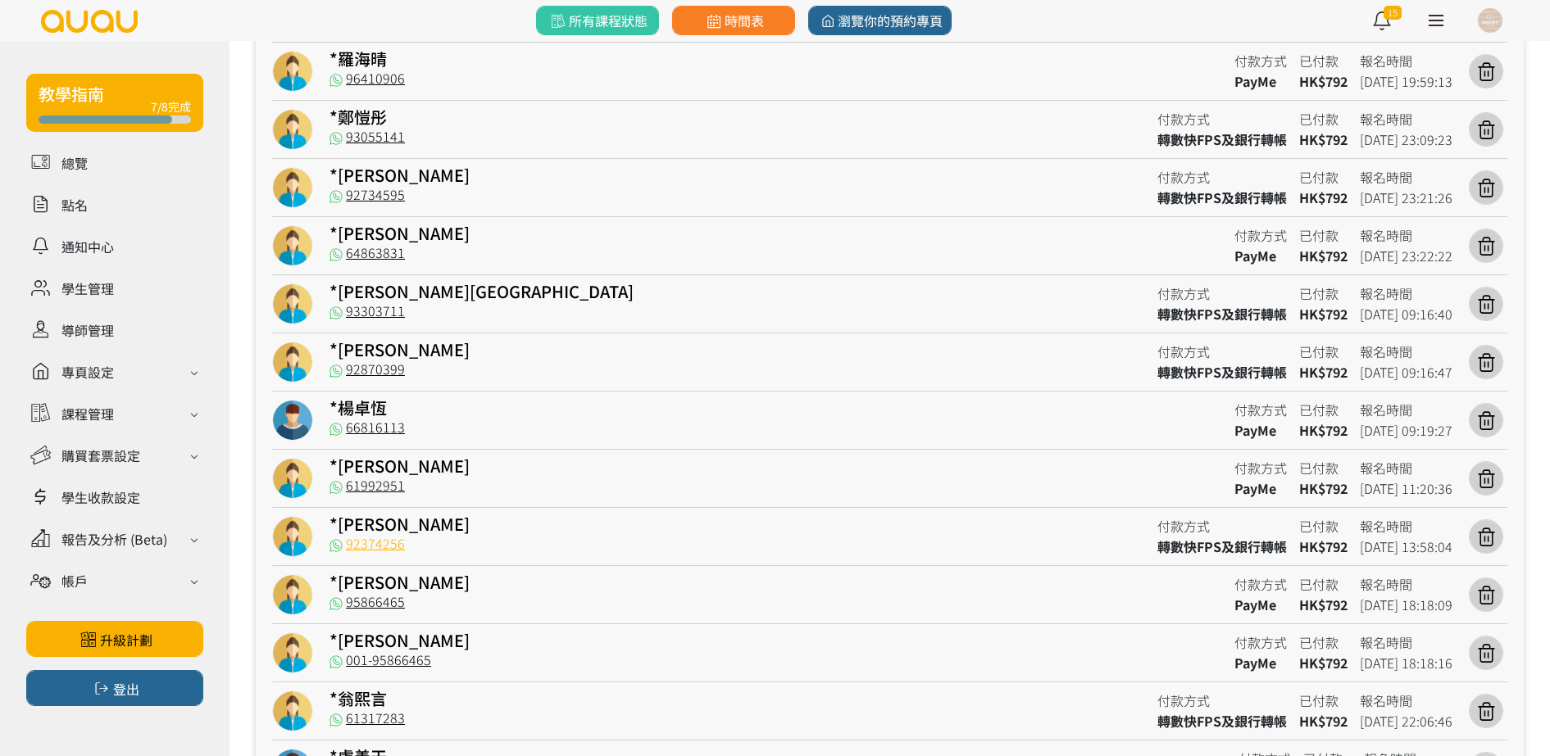
drag, startPoint x: 425, startPoint y: 526, endPoint x: 394, endPoint y: 538, distance: 33.5
click at [394, 538] on div "*鄭凱遙 93193305 付款方式 轉數快FPS及銀行轉帳 已付款 HK$748 報名時間 2025-05-22 08:13:17 *潘芊悦 001-923…" at bounding box center [889, 395] width 1235 height 1621
click at [470, 432] on div "66816113" at bounding box center [775, 430] width 892 height 20
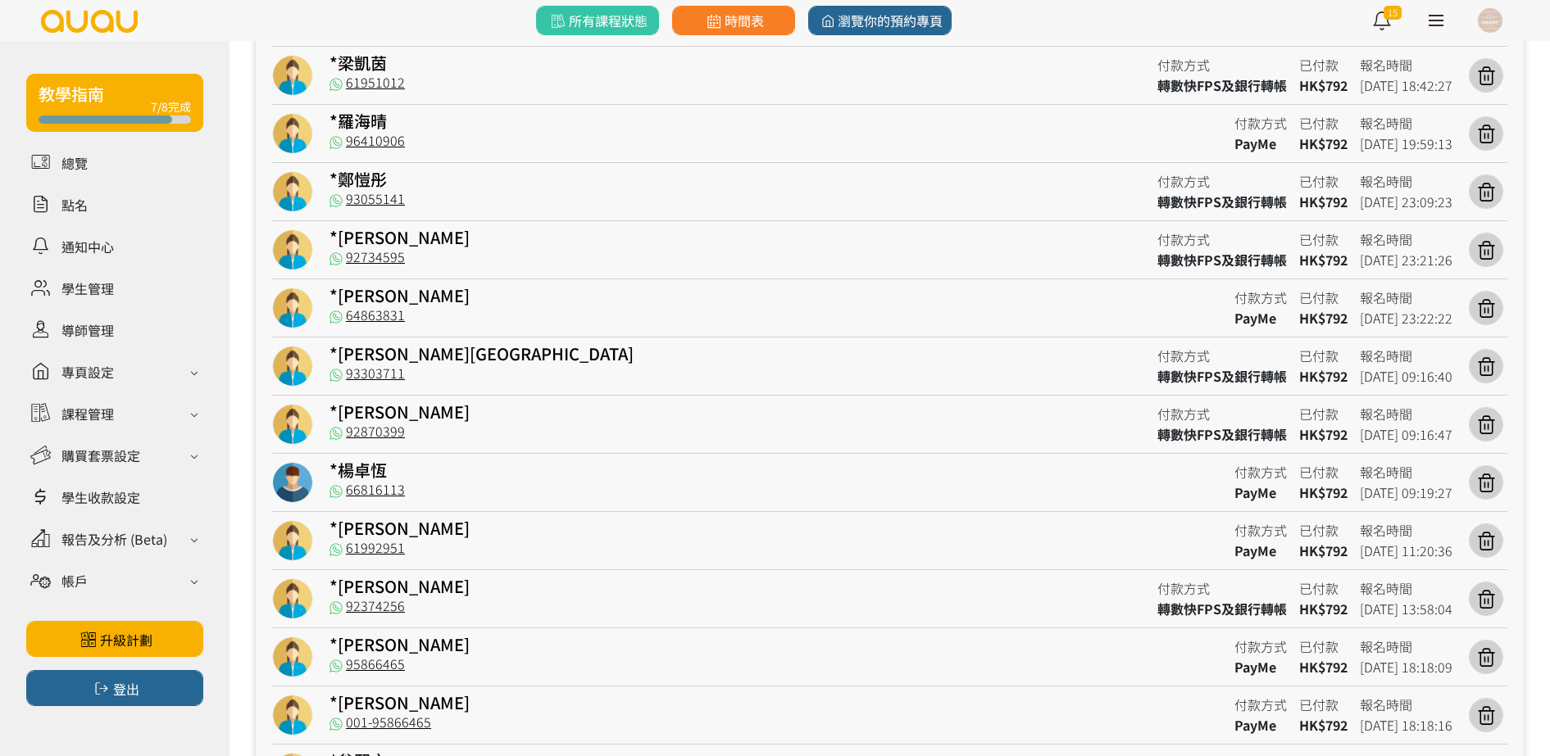
scroll to position [822, 0]
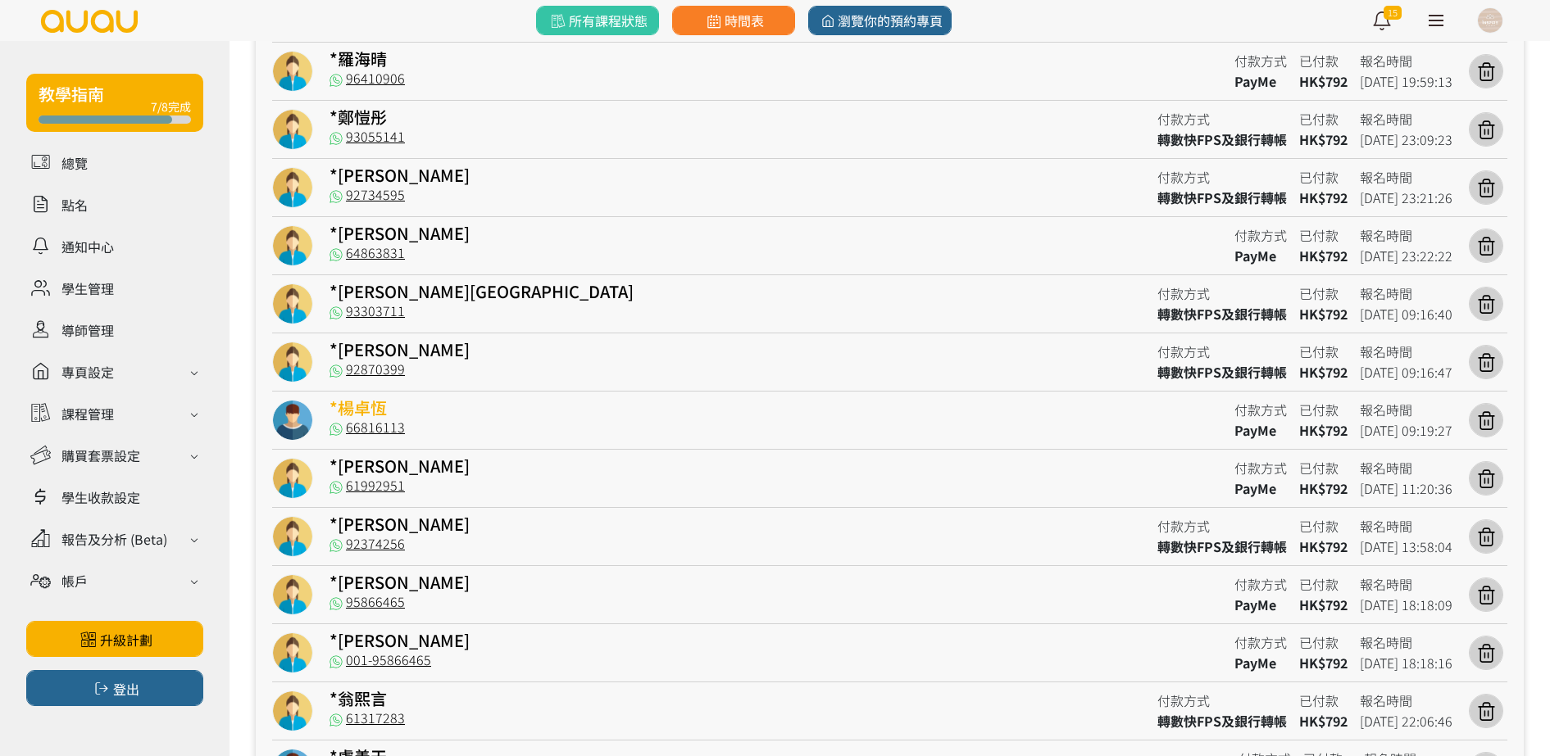
click at [375, 406] on link "*楊卓恆" at bounding box center [357, 408] width 57 height 24
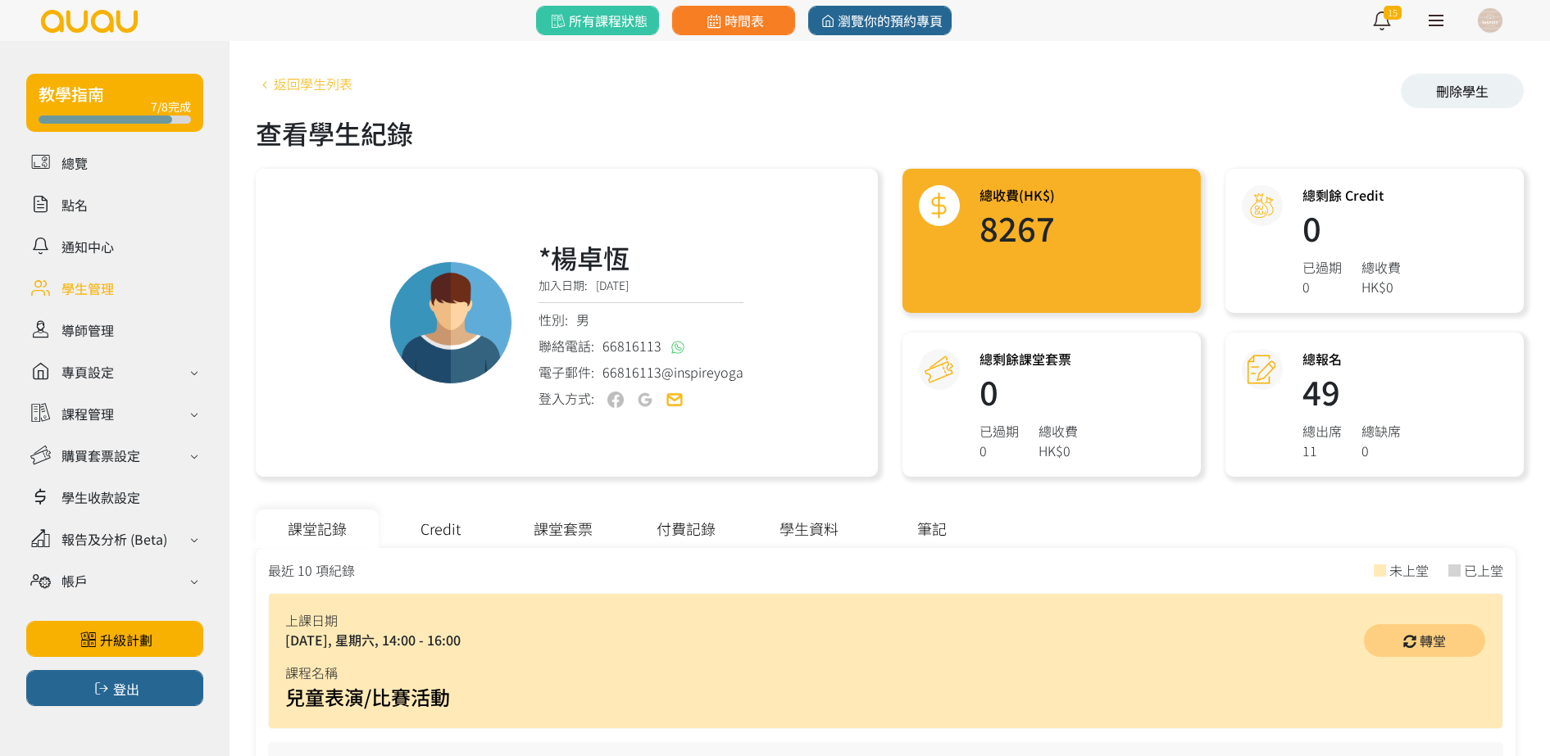
click at [288, 83] on link "返回學生列表" at bounding box center [304, 84] width 97 height 20
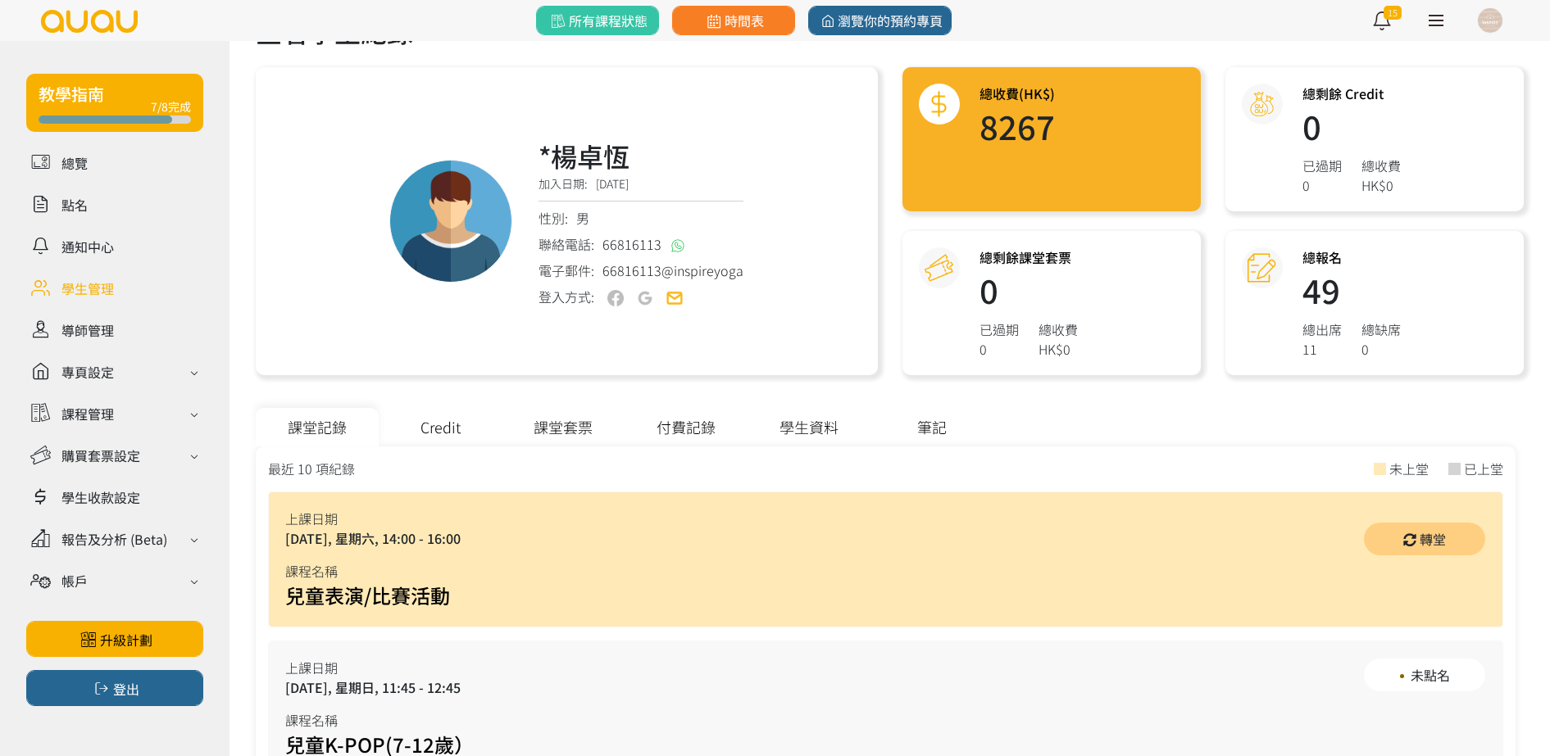
scroll to position [205, 0]
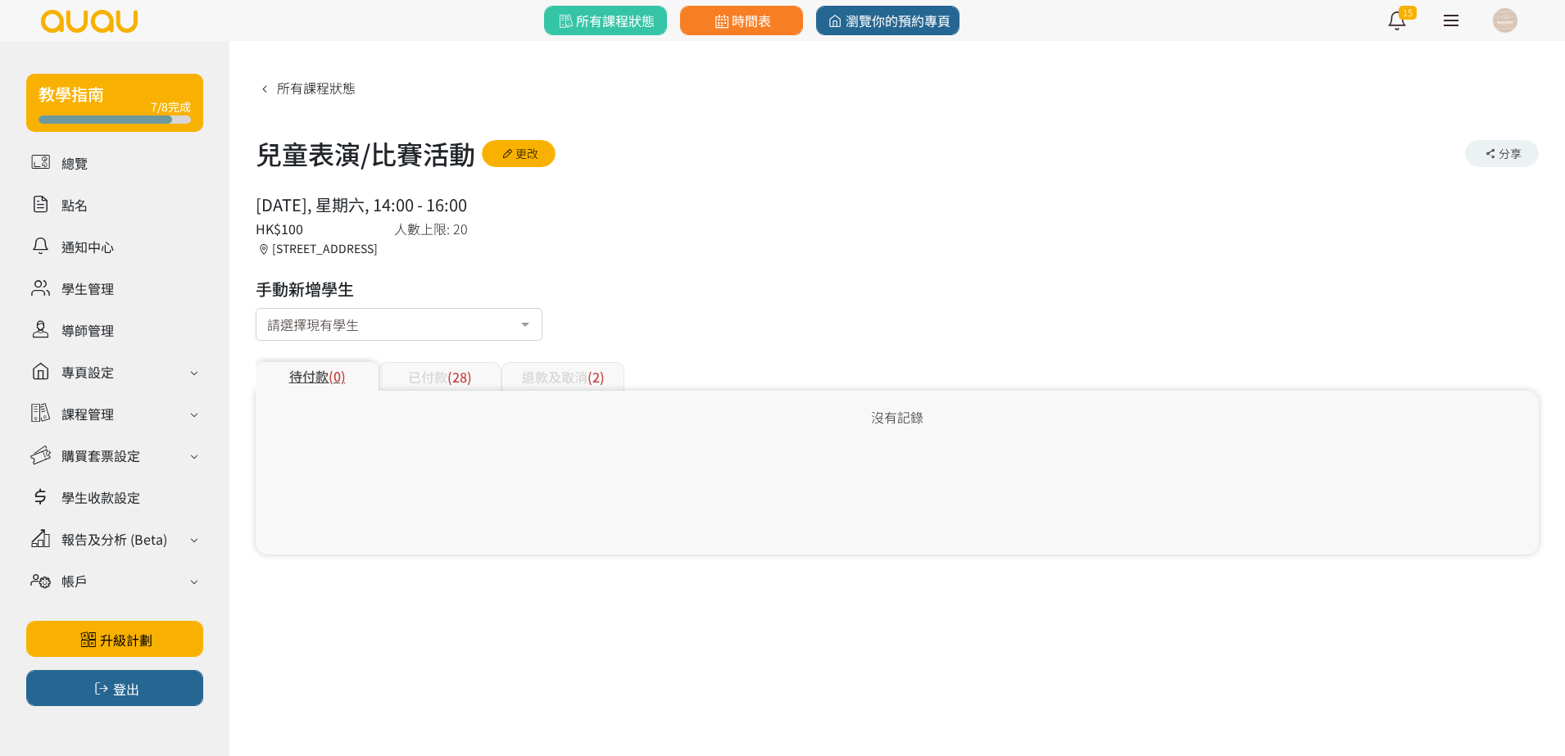
click at [425, 377] on div "已付款 (28)" at bounding box center [440, 376] width 123 height 29
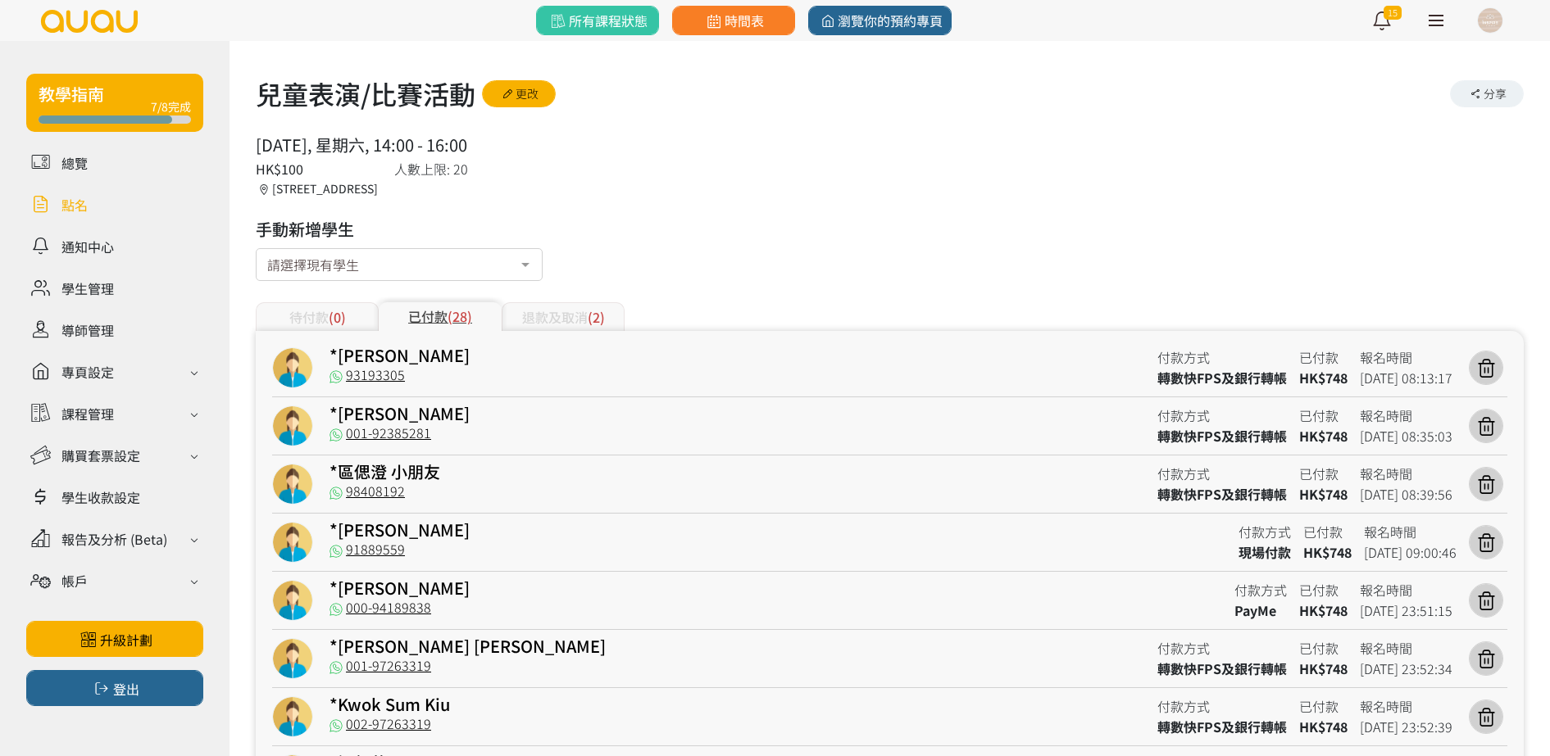
scroll to position [2, 0]
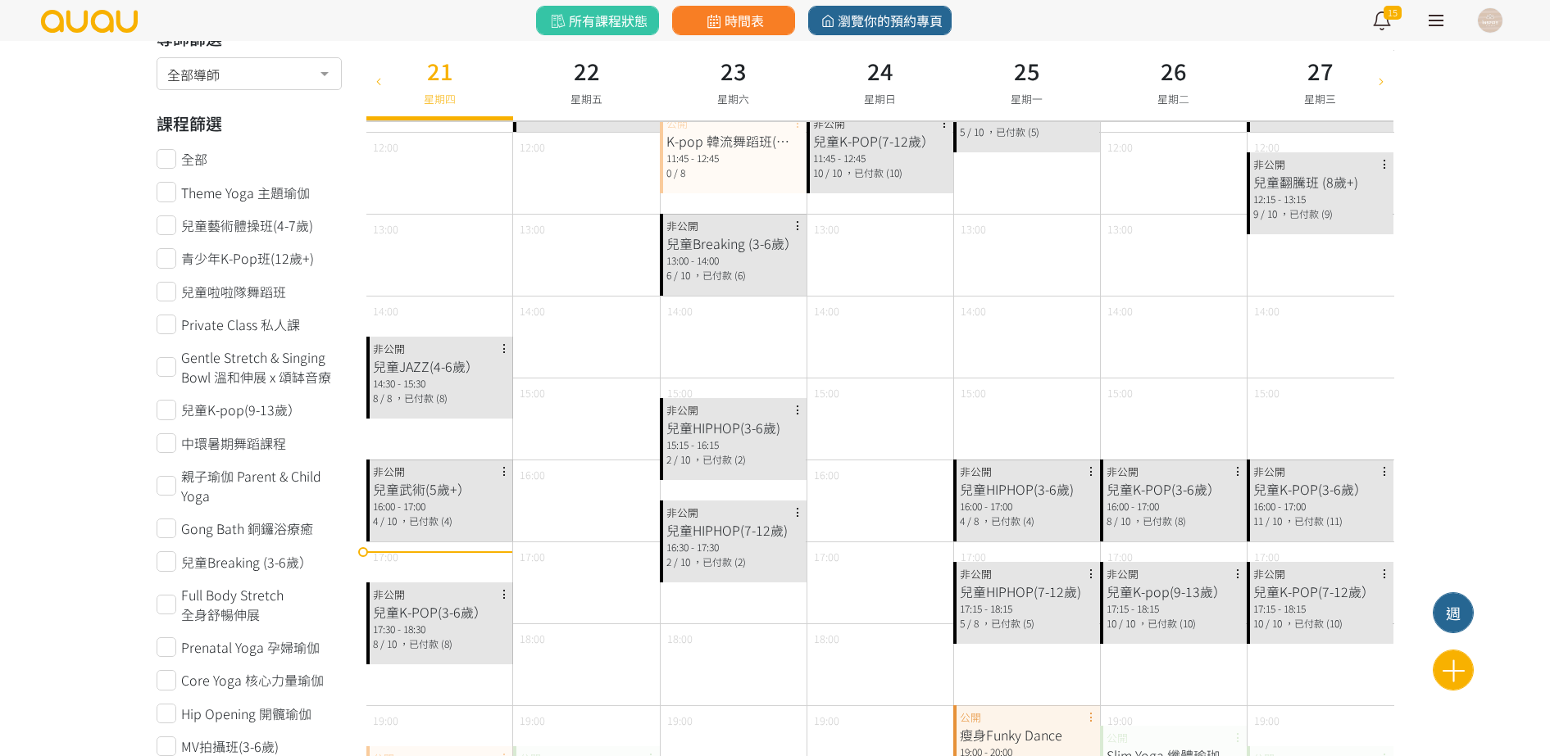
scroll to position [307, 0]
click at [1375, 78] on icon at bounding box center [1381, 80] width 18 height 13
type input "[DATE]"
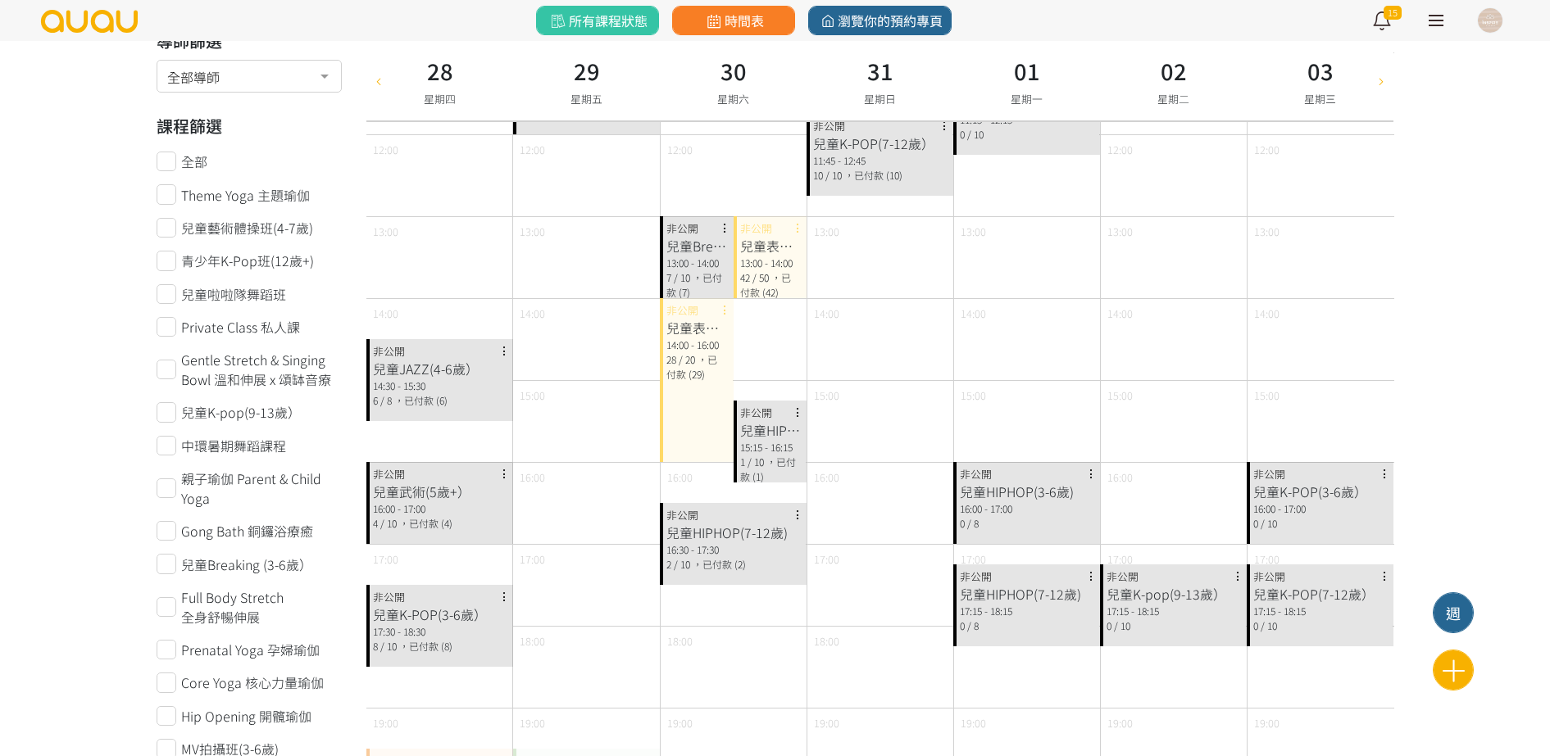
click at [766, 254] on div "兒童表演/比賽活動" at bounding box center [770, 246] width 61 height 20
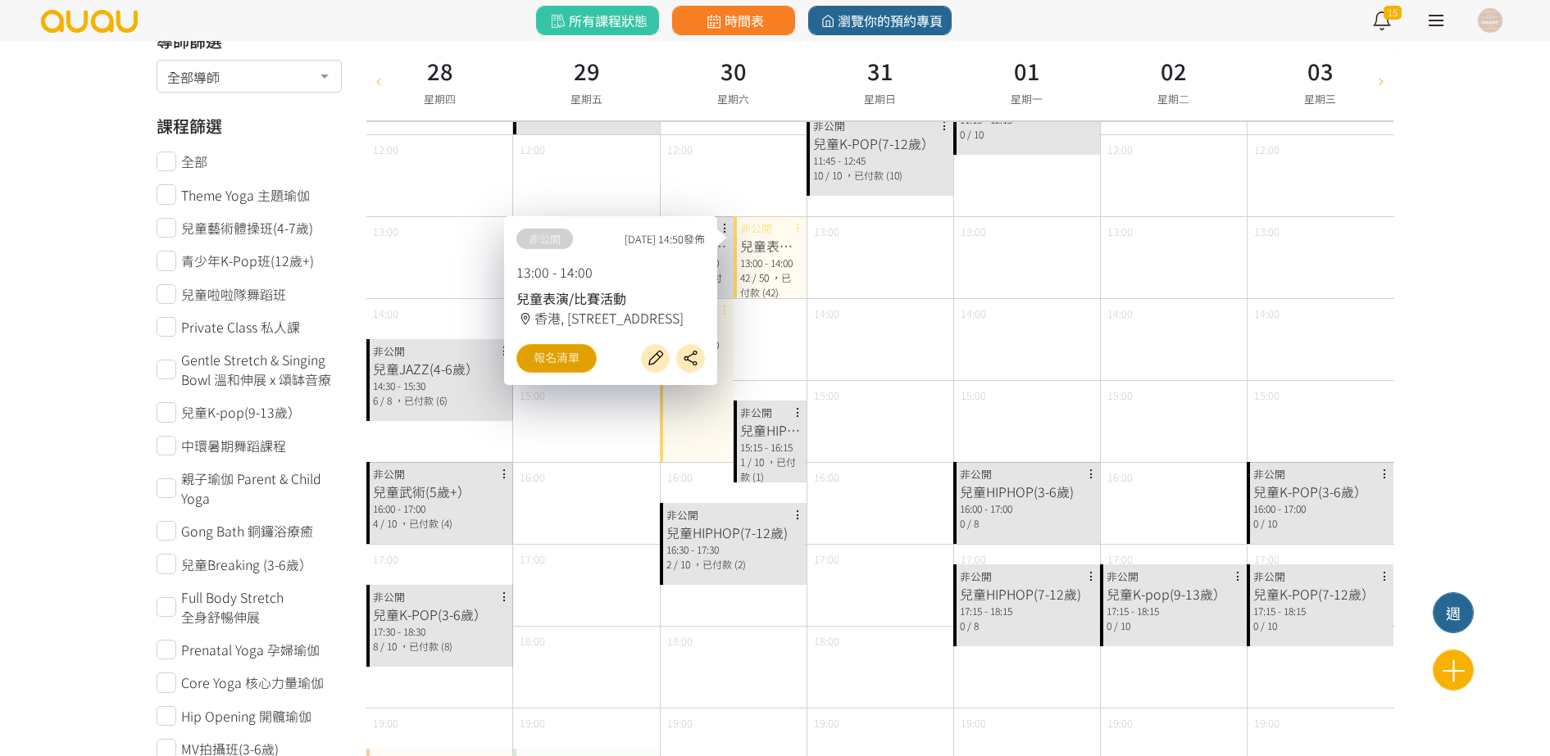
click at [573, 363] on link "報名清單" at bounding box center [556, 358] width 80 height 29
